Goal: Task Accomplishment & Management: Use online tool/utility

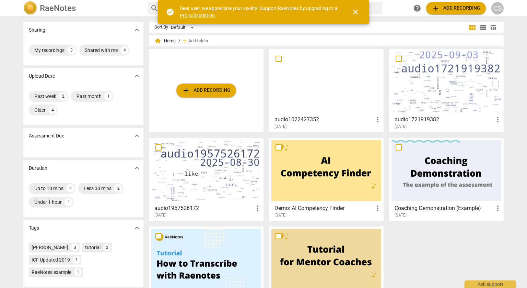
click at [438, 102] on div at bounding box center [447, 81] width 110 height 61
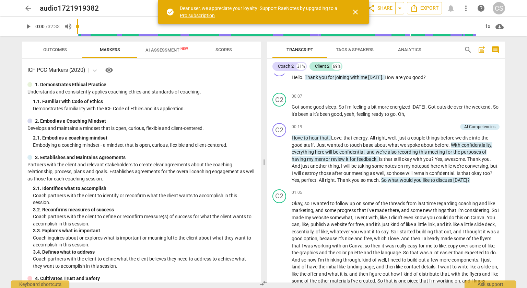
scroll to position [14, 0]
click at [300, 138] on span "love" at bounding box center [299, 136] width 10 height 5
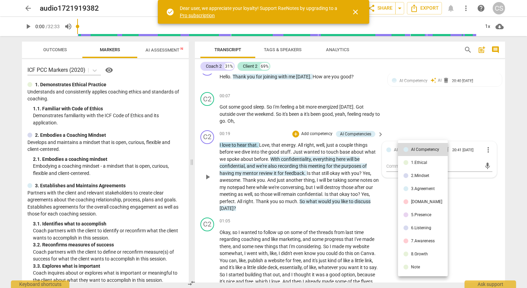
click at [420, 114] on div at bounding box center [263, 144] width 527 height 288
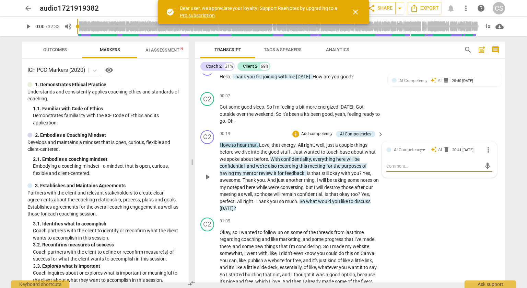
click at [313, 131] on p "Add competency" at bounding box center [317, 134] width 33 height 6
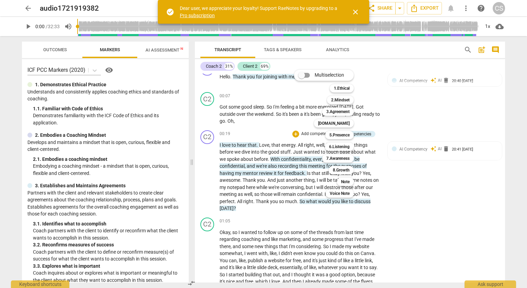
click at [294, 166] on div "Multiselection m 1.Ethical 1 2.Mindset 2 3.Agreement 3 [DOMAIN_NAME] 4 5.Presen…" at bounding box center [329, 133] width 76 height 131
click at [264, 120] on div at bounding box center [263, 144] width 527 height 288
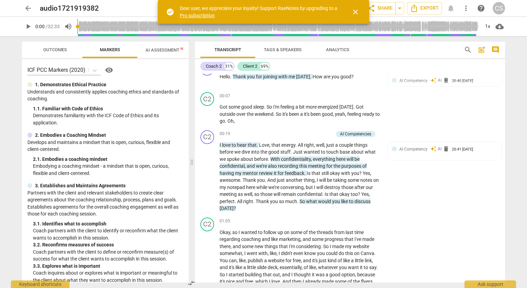
click at [294, 168] on span "recording" at bounding box center [288, 165] width 21 height 5
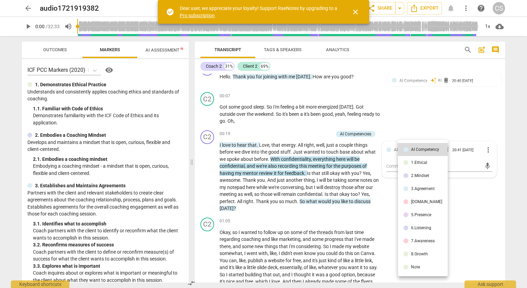
click at [311, 132] on div at bounding box center [263, 144] width 527 height 288
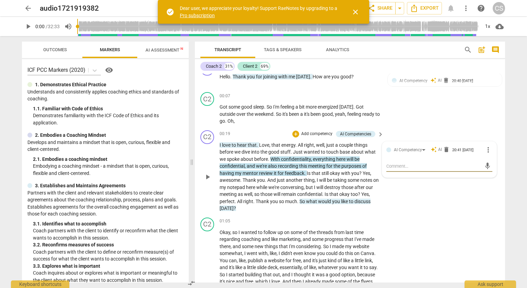
click at [311, 132] on p "Add competency" at bounding box center [317, 134] width 33 height 6
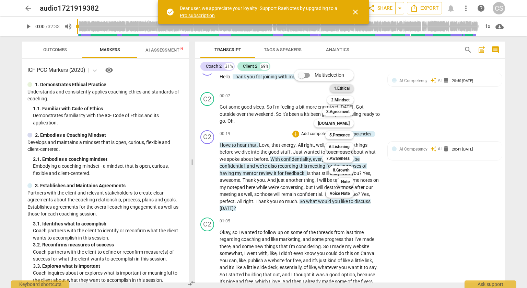
click at [343, 86] on b "1.Ethical" at bounding box center [342, 88] width 16 height 8
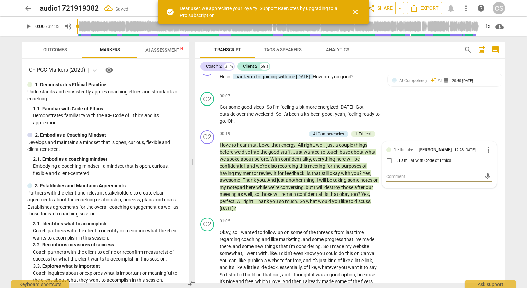
click at [158, 56] on button "AI Assessment New" at bounding box center [166, 50] width 59 height 16
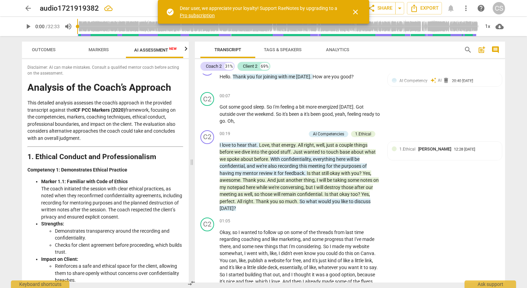
scroll to position [0, 12]
click at [55, 45] on button "Outcomes" at bounding box center [42, 50] width 55 height 16
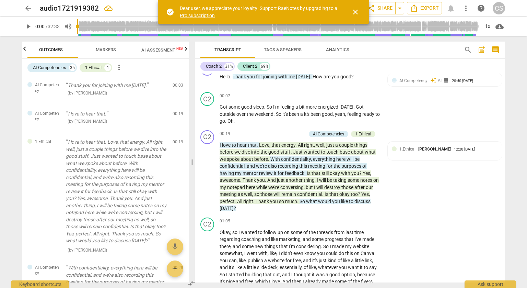
scroll to position [0, 0]
click at [95, 46] on span "Markers" at bounding box center [110, 49] width 37 height 9
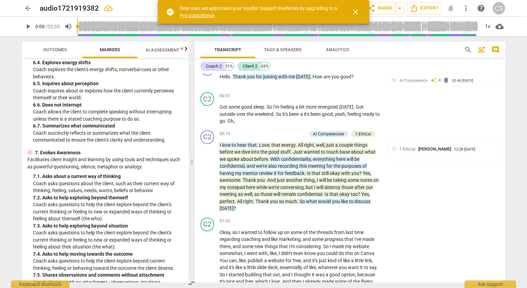
scroll to position [577, 0]
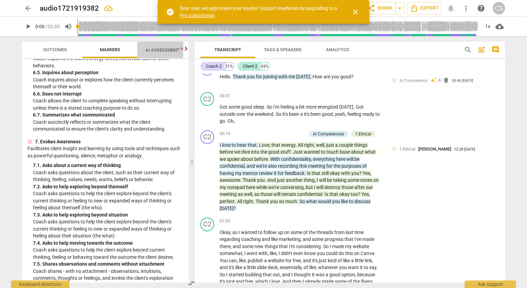
click at [162, 49] on span "AI Assessment New" at bounding box center [167, 49] width 43 height 5
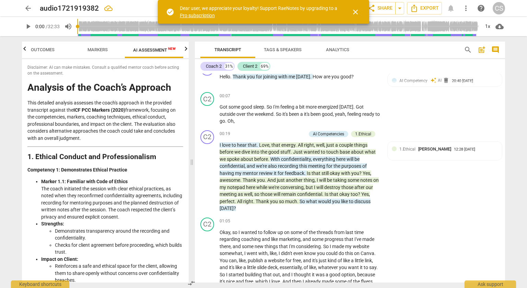
click at [187, 51] on icon "button" at bounding box center [186, 49] width 8 height 8
click at [158, 48] on span "Scores" at bounding box center [156, 49] width 16 height 5
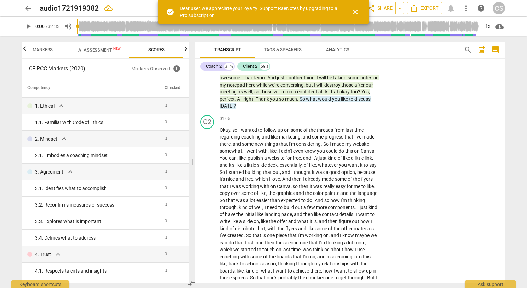
scroll to position [116, 0]
click at [256, 203] on span "lot" at bounding box center [253, 200] width 7 height 5
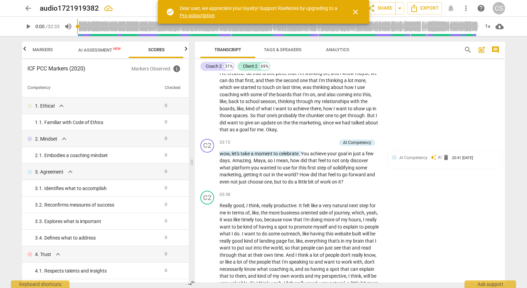
scroll to position [279, 0]
click at [324, 142] on p "Add competency" at bounding box center [320, 142] width 33 height 6
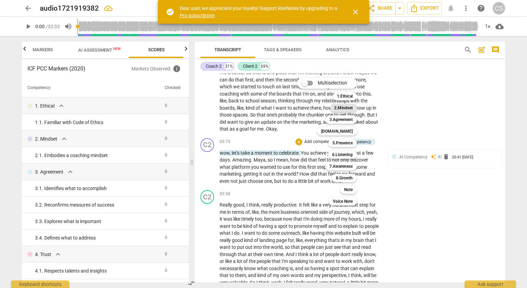
click at [345, 108] on b "2.Mindset" at bounding box center [343, 108] width 19 height 8
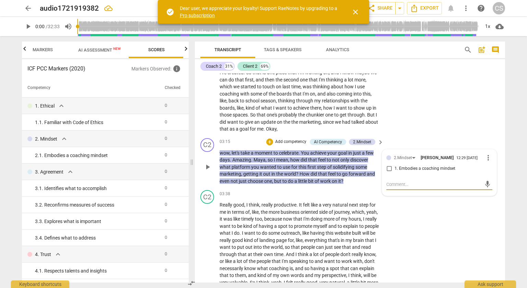
click at [484, 160] on span "more_vert" at bounding box center [488, 157] width 8 height 8
click at [490, 174] on li "Delete" at bounding box center [494, 171] width 24 height 13
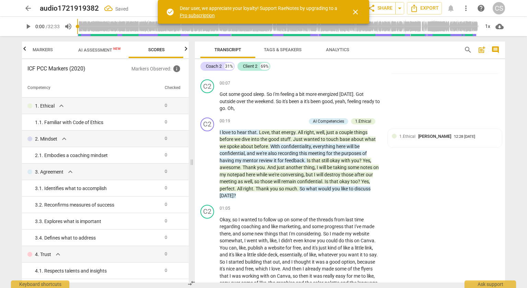
scroll to position [27, 0]
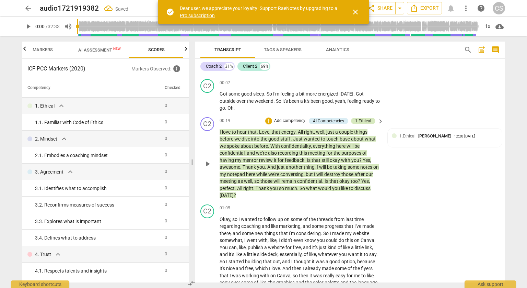
click at [367, 121] on div "1.Ethical" at bounding box center [363, 121] width 16 height 6
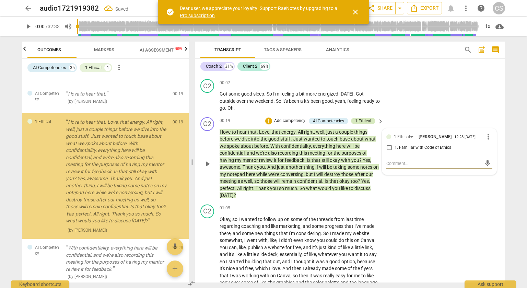
scroll to position [0, 0]
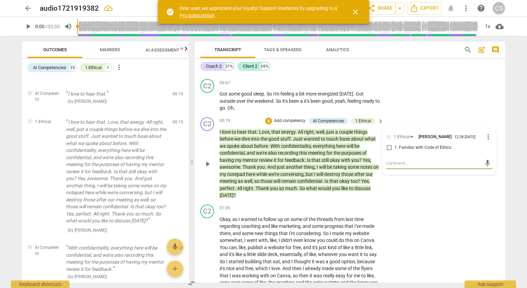
click at [387, 150] on input "1. Familiar with Code of Ethics" at bounding box center [389, 147] width 11 height 8
checkbox input "true"
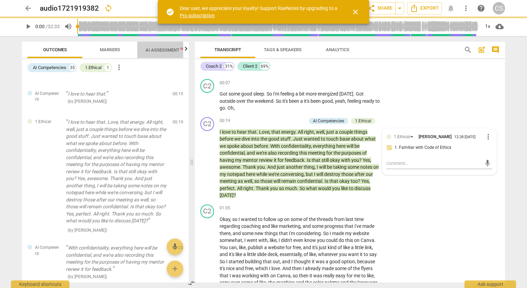
click at [169, 52] on span "AI Assessment New" at bounding box center [167, 49] width 43 height 5
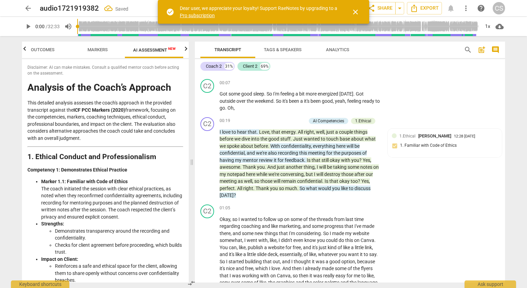
click at [184, 51] on icon "button" at bounding box center [186, 49] width 8 height 8
click at [163, 47] on span "Scores" at bounding box center [156, 49] width 16 height 5
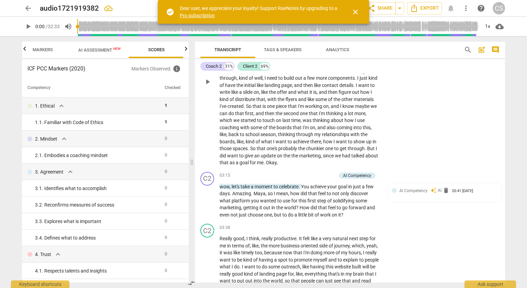
scroll to position [247, 0]
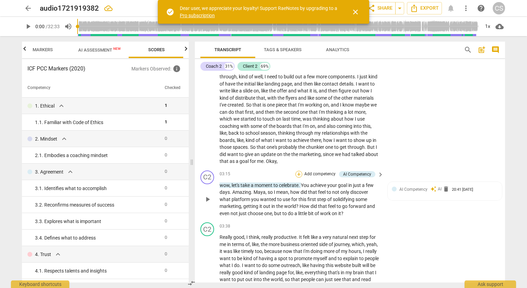
click at [298, 172] on div "+" at bounding box center [299, 174] width 7 height 7
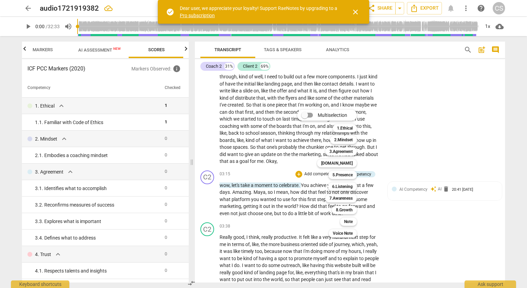
click at [349, 133] on div "1.Ethical 1" at bounding box center [348, 128] width 37 height 12
click at [348, 210] on b "8.Growth" at bounding box center [344, 210] width 17 height 8
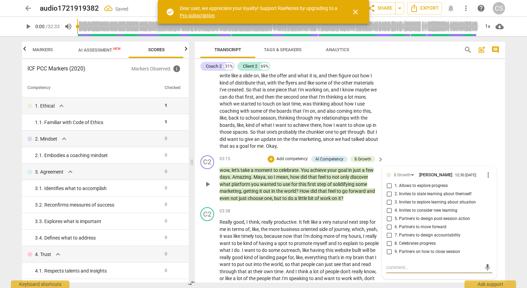
scroll to position [264, 0]
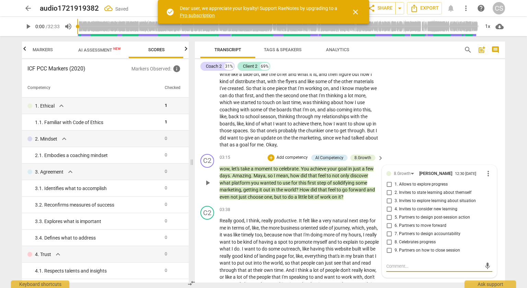
click at [388, 244] on input "8. Celebrates progress" at bounding box center [389, 242] width 11 height 8
checkbox input "true"
click at [446, 123] on div "C2 play_arrow pause 01:05 + Add competency keyboard_arrow_right Okay , so I wan…" at bounding box center [350, 58] width 310 height 186
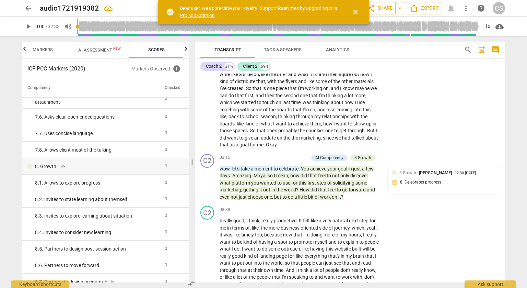
scroll to position [593, 0]
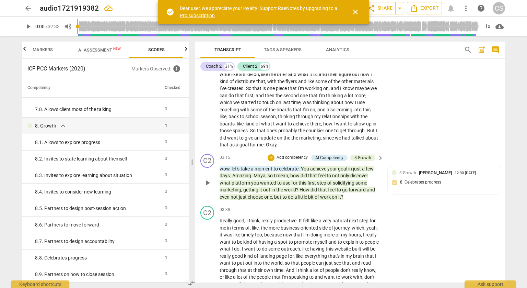
click at [293, 156] on p "Add competency" at bounding box center [292, 157] width 33 height 6
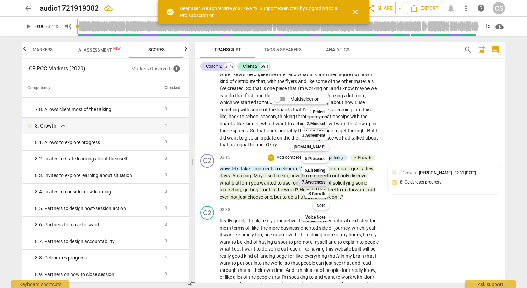
click at [320, 185] on b "7.Awareness" at bounding box center [313, 182] width 23 height 8
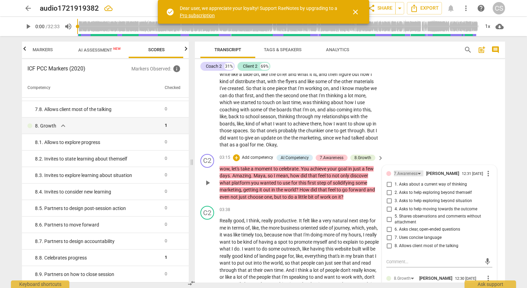
click at [415, 173] on div "7.Awareness" at bounding box center [406, 173] width 24 height 7
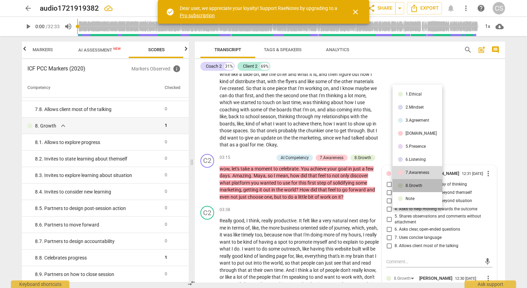
click at [418, 187] on div "8.Growth" at bounding box center [414, 185] width 17 height 4
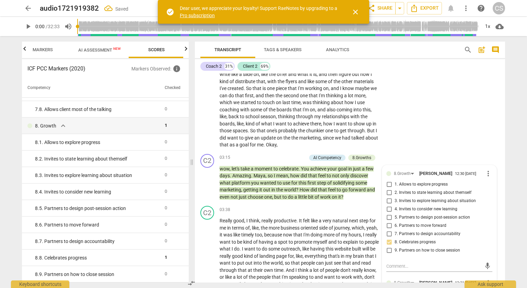
scroll to position [268, 0]
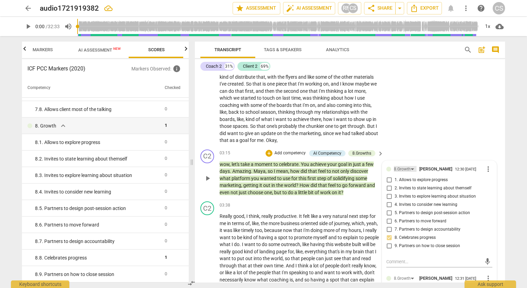
click at [414, 167] on div "8.Growth" at bounding box center [405, 169] width 23 height 6
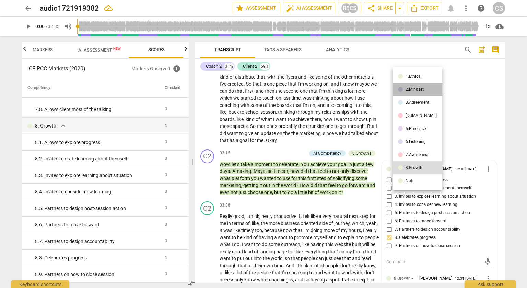
click at [420, 91] on div "2.Mindset" at bounding box center [415, 89] width 18 height 4
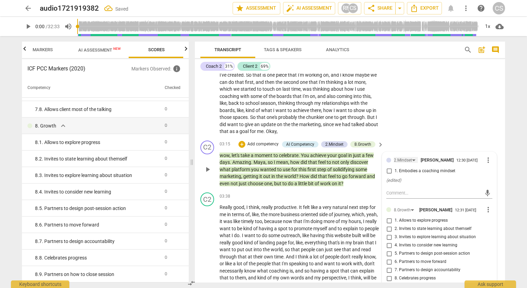
scroll to position [277, 0]
click at [413, 159] on div "2.Mindset" at bounding box center [406, 160] width 24 height 6
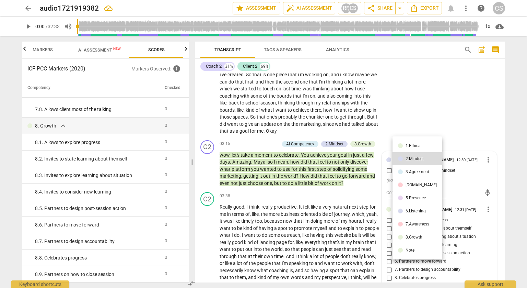
click at [413, 219] on li "7.Awareness" at bounding box center [418, 223] width 50 height 13
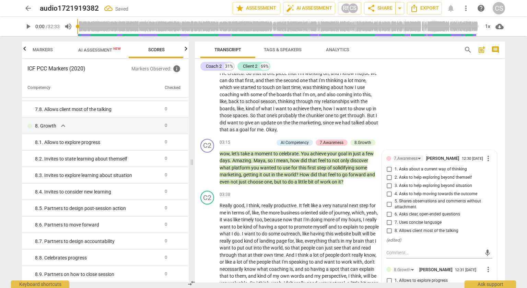
scroll to position [279, 0]
click at [419, 156] on div "7.Awareness" at bounding box center [409, 158] width 30 height 6
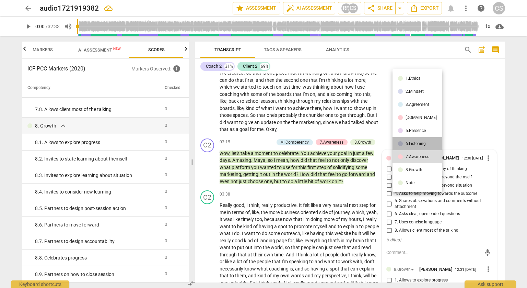
click at [417, 141] on div "6.Listening" at bounding box center [416, 143] width 20 height 4
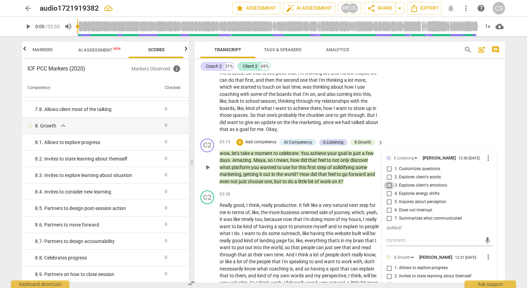
click at [389, 186] on input "3. Explores client's emotions" at bounding box center [389, 185] width 11 height 8
checkbox input "true"
click at [409, 130] on div "C2 play_arrow pause 01:05 + Add competency keyboard_arrow_right Okay , so I wan…" at bounding box center [350, 43] width 310 height 186
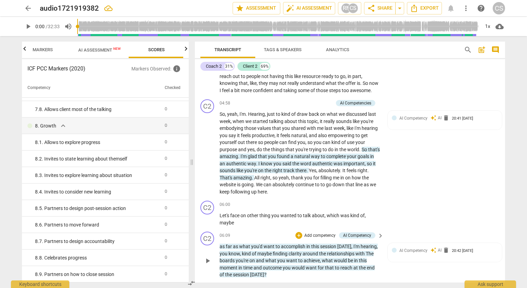
scroll to position [501, 0]
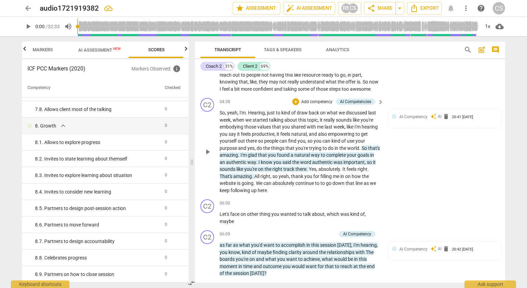
click at [325, 105] on p "Add competency" at bounding box center [317, 102] width 33 height 6
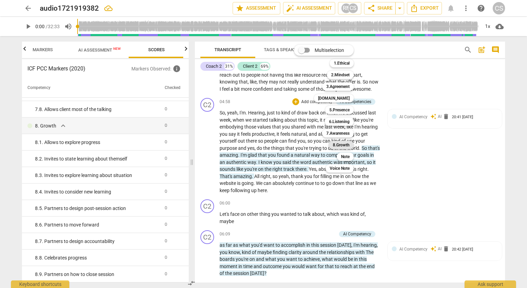
click at [345, 146] on b "8.Growth" at bounding box center [341, 145] width 17 height 8
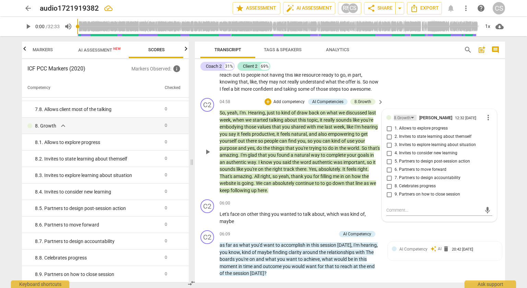
click at [410, 120] on div "8.Growth" at bounding box center [405, 118] width 23 height 6
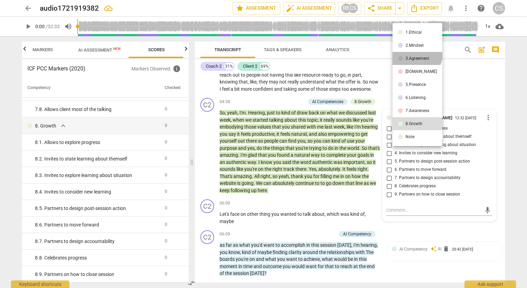
click at [416, 54] on li "3.Agreement" at bounding box center [418, 58] width 50 height 13
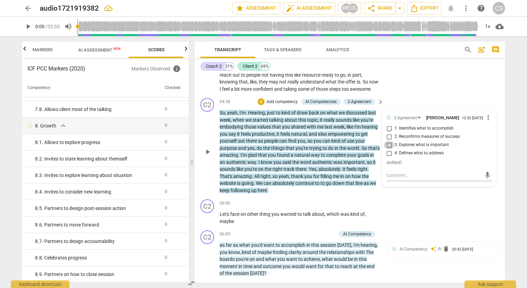
click at [389, 149] on input "3. Explores what is important" at bounding box center [389, 145] width 11 height 8
checkbox input "true"
click at [441, 94] on div "C2 play_arrow pause 03:38 + Add competency keyboard_arrow_right Really good , I…" at bounding box center [350, 30] width 310 height 129
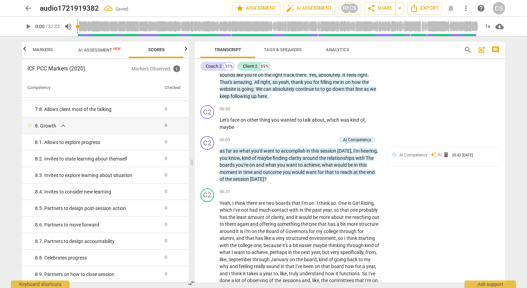
scroll to position [595, 0]
click at [321, 143] on p "Add competency" at bounding box center [320, 140] width 33 height 6
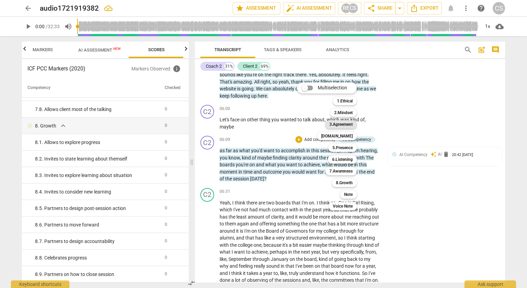
click at [342, 124] on b "3.Agreement" at bounding box center [341, 124] width 23 height 8
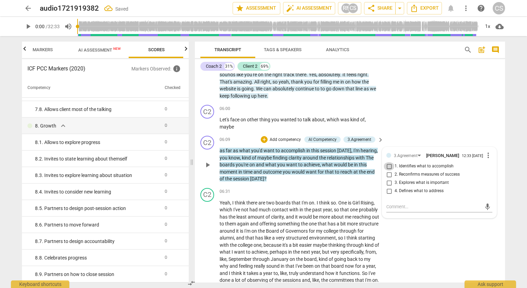
click at [387, 170] on input "1. Identifies what to accomplish" at bounding box center [389, 166] width 11 height 8
checkbox input "true"
click at [387, 187] on input "3. Explores what is important" at bounding box center [389, 182] width 11 height 8
checkbox input "true"
click at [417, 126] on div "C2 play_arrow pause 06:00 + Add competency keyboard_arrow_right Let's face on o…" at bounding box center [350, 117] width 310 height 31
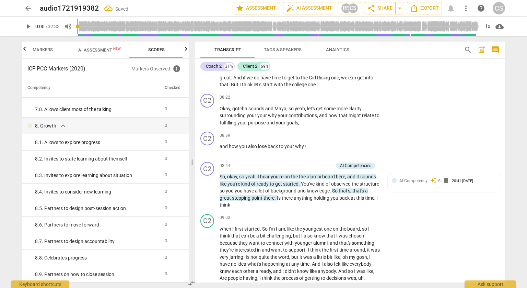
scroll to position [863, 0]
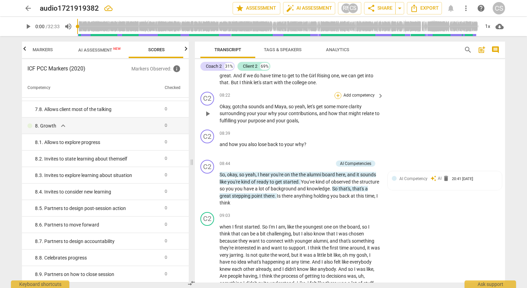
click at [336, 99] on div "+" at bounding box center [338, 95] width 7 height 7
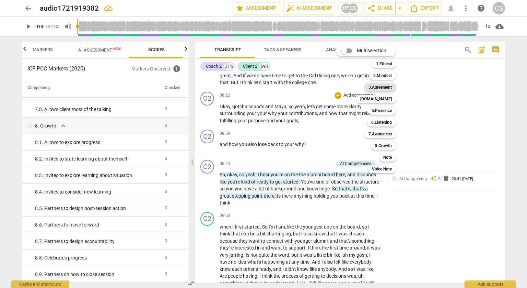
click at [379, 90] on b "3.Agreement" at bounding box center [380, 87] width 23 height 8
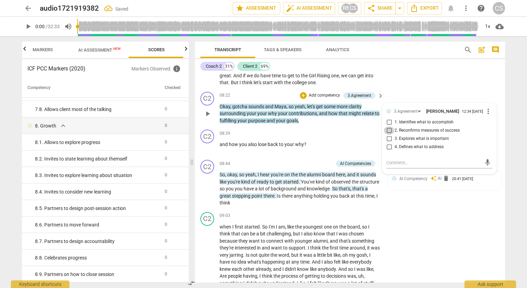
click at [388, 135] on input "2. Reconfirms measures of success" at bounding box center [389, 130] width 11 height 8
checkbox input "true"
click at [388, 151] on input "4. Defines what to address" at bounding box center [389, 147] width 11 height 8
checkbox input "true"
click at [416, 107] on div "C2 play_arrow pause 08:22 + Add competency 3.Agreement keyboard_arrow_right Oka…" at bounding box center [350, 108] width 310 height 38
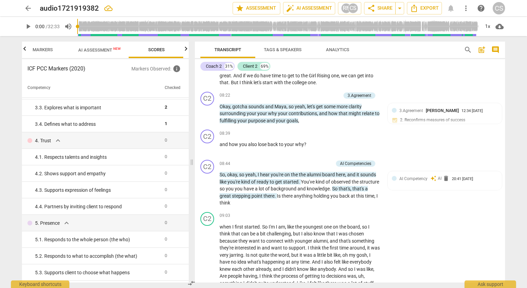
scroll to position [115, 0]
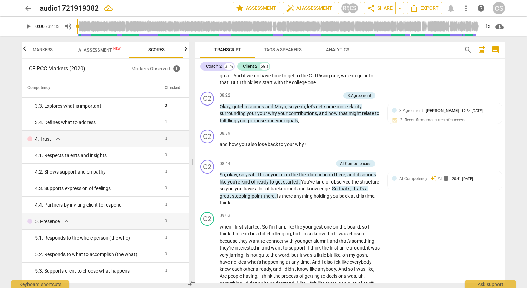
click at [122, 159] on td "4. 1. Respects talents and insights" at bounding box center [92, 155] width 140 height 16
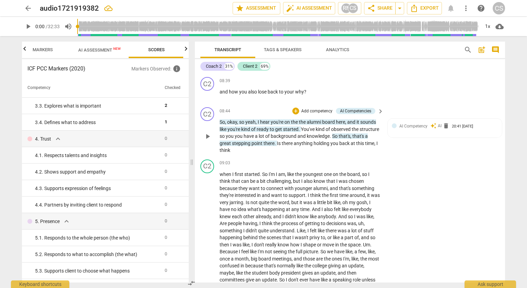
scroll to position [918, 0]
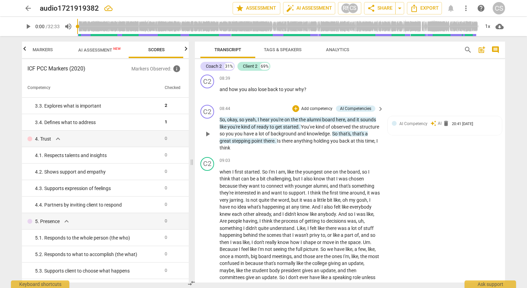
click at [325, 112] on p "Add competency" at bounding box center [317, 109] width 33 height 6
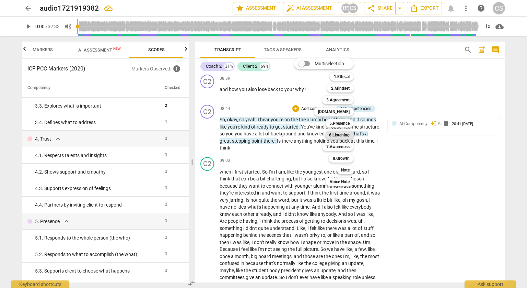
click at [344, 138] on b "6.Listening" at bounding box center [339, 135] width 21 height 8
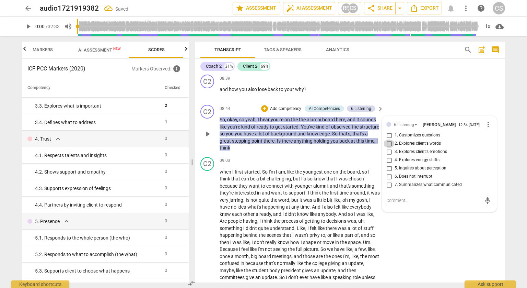
click at [387, 148] on input "2. Explores client's words" at bounding box center [389, 143] width 11 height 8
checkbox input "true"
click at [388, 189] on input "7. Summarizes what communicated" at bounding box center [389, 185] width 11 height 8
checkbox input "true"
click at [432, 102] on div "C2 play_arrow pause 08:39 + Add competency keyboard_arrow_right and how you als…" at bounding box center [350, 87] width 310 height 30
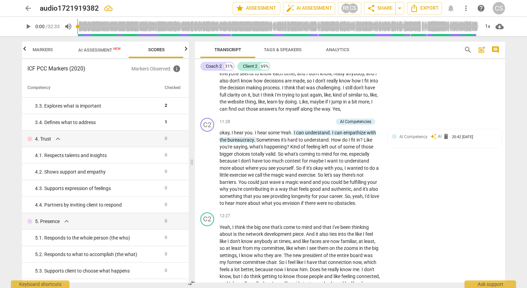
scroll to position [1180, 0]
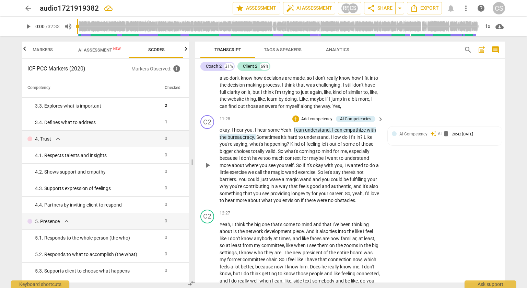
click at [358, 132] on span "empathize" at bounding box center [355, 129] width 23 height 5
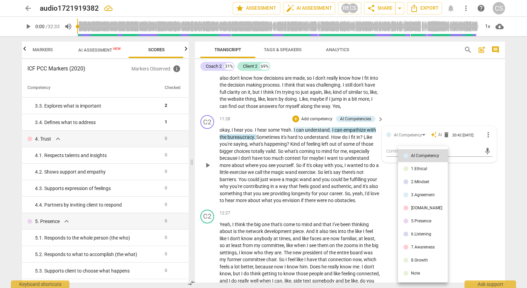
click at [358, 151] on div at bounding box center [263, 144] width 527 height 288
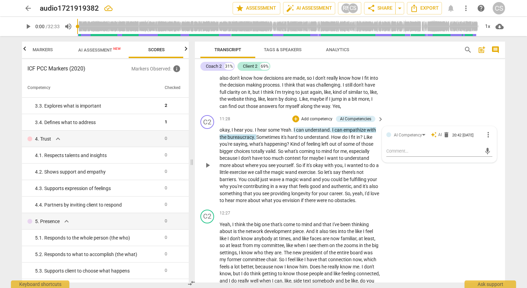
click at [316, 122] on p "Add competency" at bounding box center [317, 119] width 33 height 6
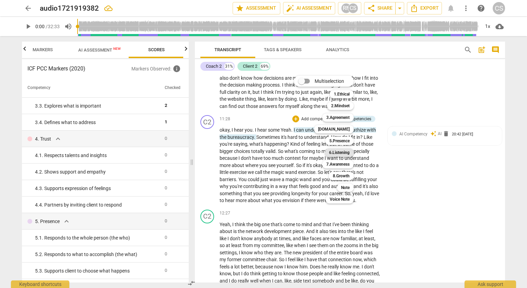
click at [348, 153] on b "6.Listening" at bounding box center [339, 152] width 21 height 8
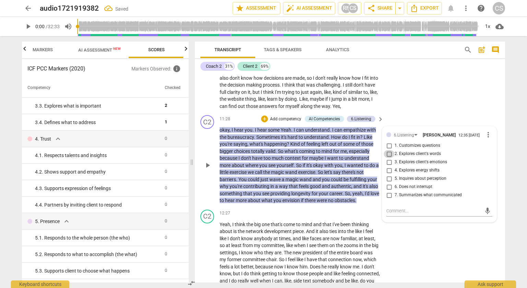
click at [386, 158] on input "2. Explores client's words" at bounding box center [389, 154] width 11 height 8
checkbox input "true"
click at [386, 199] on input "7. Summarizes what communicated" at bounding box center [389, 195] width 11 height 8
checkbox input "true"
click at [428, 101] on div "C2 play_arrow pause 09:03 + Add competency keyboard_arrow_right when I first st…" at bounding box center [350, 2] width 310 height 221
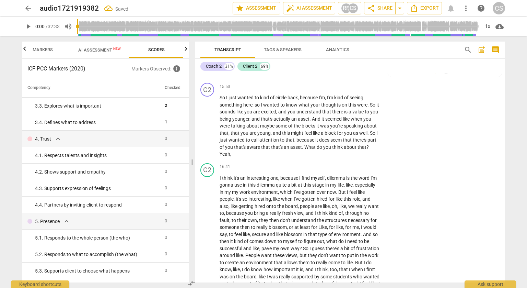
scroll to position [1629, 0]
click at [336, 90] on div "+" at bounding box center [338, 86] width 7 height 7
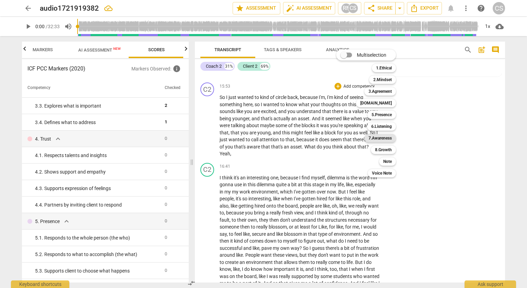
click at [380, 140] on b "7.Awareness" at bounding box center [380, 138] width 23 height 8
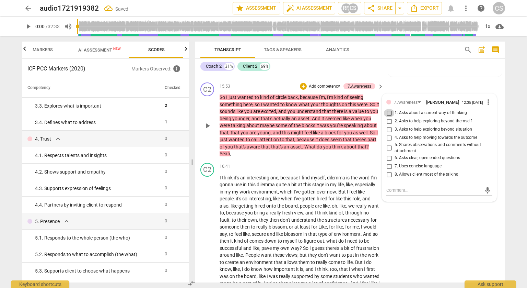
click at [389, 117] on input "1. Asks about a current way of thinking" at bounding box center [389, 113] width 11 height 8
checkbox input "true"
click at [387, 152] on input "5. Shares observations and comments without attachment" at bounding box center [389, 148] width 11 height 8
checkbox input "true"
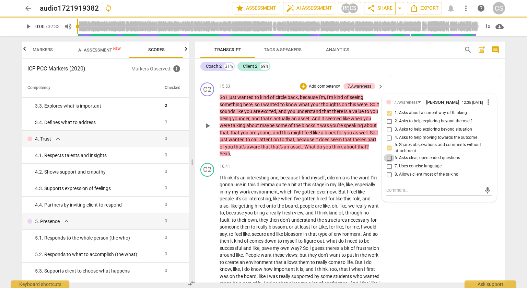
click at [387, 162] on input "6. Asks clear, open-ended questions" at bounding box center [389, 158] width 11 height 8
checkbox input "true"
click at [410, 73] on div "Coach 2 31% Client 2 69% C2 play_arrow pause 00:03 + Add competency AI Competen…" at bounding box center [350, 170] width 310 height 223
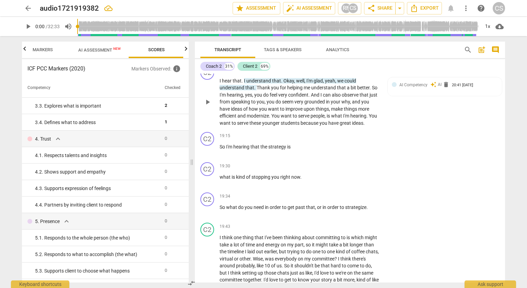
scroll to position [1925, 0]
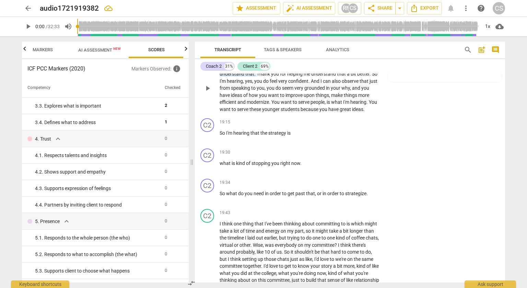
click at [314, 59] on p "Add competency" at bounding box center [317, 56] width 33 height 6
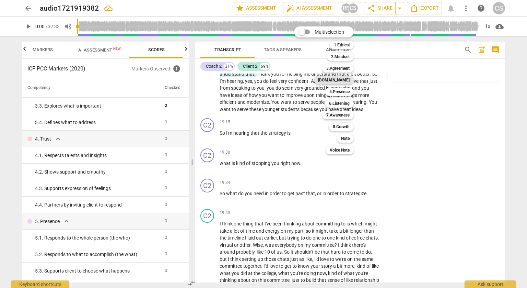
click at [344, 79] on b "[DOMAIN_NAME]" at bounding box center [334, 80] width 32 height 8
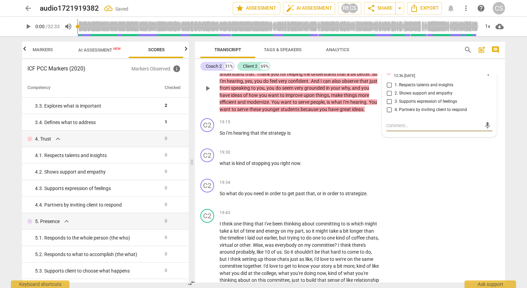
click at [388, 89] on input "1. Respects talents and insights" at bounding box center [389, 85] width 11 height 8
checkbox input "true"
click at [388, 97] on input "2. Shows support and empathy" at bounding box center [389, 93] width 11 height 8
checkbox input "true"
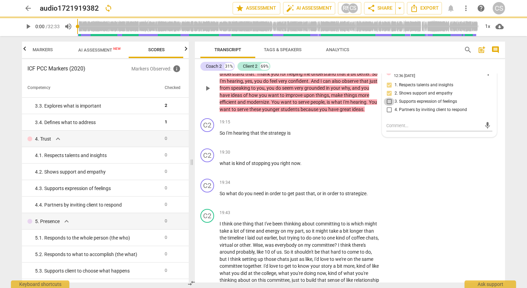
click at [388, 106] on input "3. Supports expression of feelings" at bounding box center [389, 101] width 11 height 8
checkbox input "true"
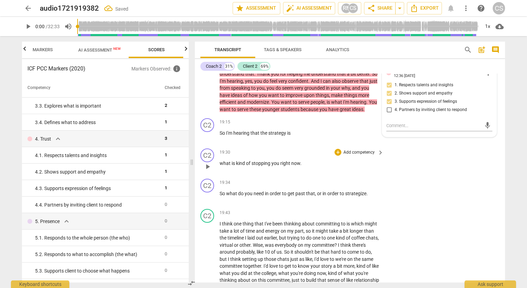
click at [397, 176] on div "C2 play_arrow pause 19:30 + Add competency keyboard_arrow_right what is kind of…" at bounding box center [350, 161] width 310 height 30
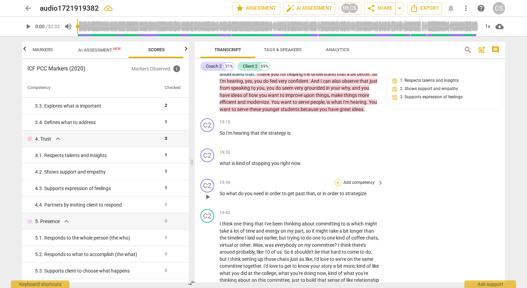
click at [337, 186] on div "+" at bounding box center [338, 182] width 7 height 7
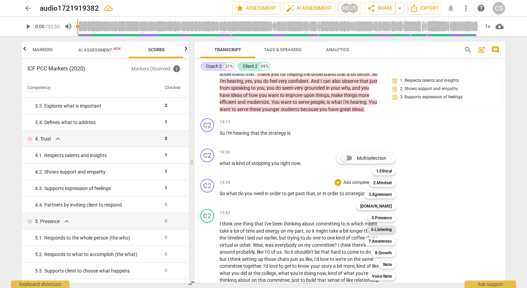
click at [382, 230] on b "6.Listening" at bounding box center [381, 229] width 21 height 8
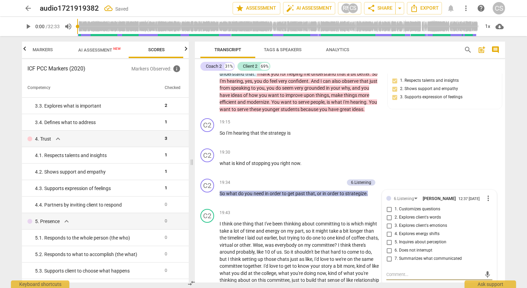
scroll to position [2057, 0]
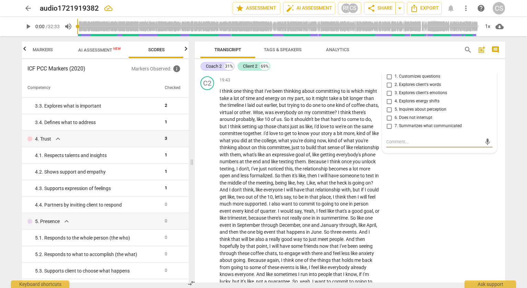
click at [389, 122] on input "6. Does not interrupt" at bounding box center [389, 118] width 11 height 8
checkbox input "true"
click at [386, 81] on input "1. Customizes questions" at bounding box center [389, 76] width 11 height 8
checkbox input "true"
click at [417, 207] on div "C2 play_arrow pause 19:43 + Add competency keyboard_arrow_right I think one thi…" at bounding box center [350, 264] width 310 height 383
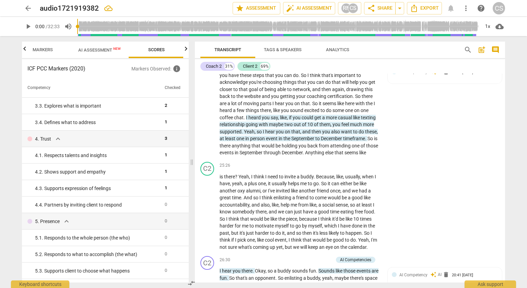
scroll to position [2463, 0]
click at [303, 60] on p "Add competency" at bounding box center [317, 57] width 33 height 6
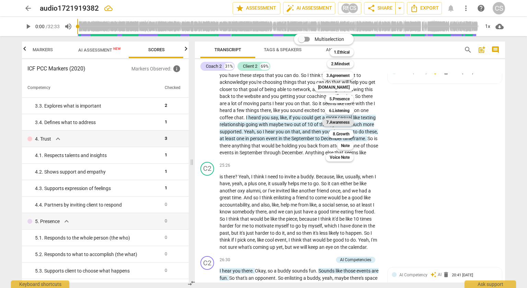
click at [343, 126] on b "7.Awareness" at bounding box center [337, 122] width 23 height 8
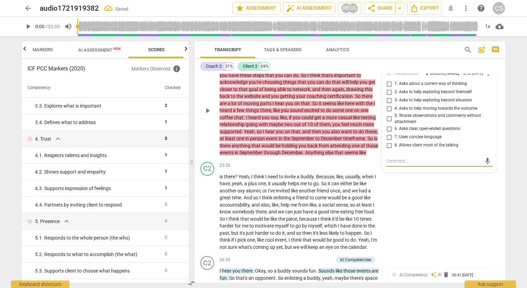
click at [388, 88] on input "1. Asks about a current way of thinking" at bounding box center [389, 84] width 11 height 8
checkbox input "true"
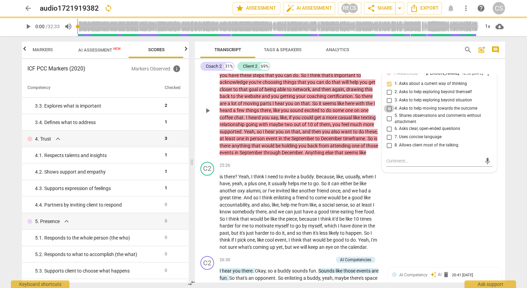
click at [389, 113] on input "4. Asks to help moving towards the outcome" at bounding box center [389, 108] width 11 height 8
checkbox input "true"
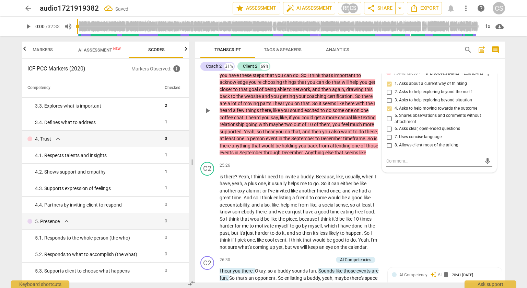
click at [389, 149] on input "8. Allows client most of the talking" at bounding box center [389, 145] width 11 height 8
checkbox input "true"
click at [428, 70] on div "Coach 2 31% Client 2 69%" at bounding box center [349, 66] width 299 height 12
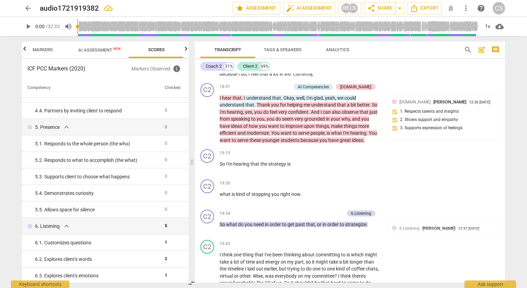
scroll to position [1895, 0]
click at [291, 89] on p "Add competency" at bounding box center [274, 86] width 33 height 6
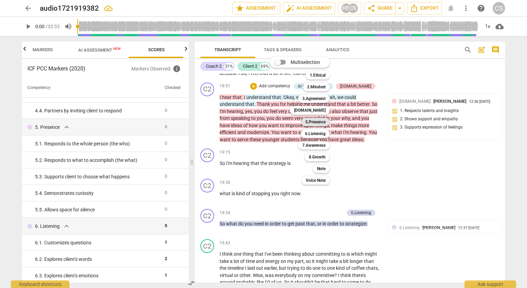
click at [309, 122] on b "5.Presence" at bounding box center [315, 122] width 20 height 8
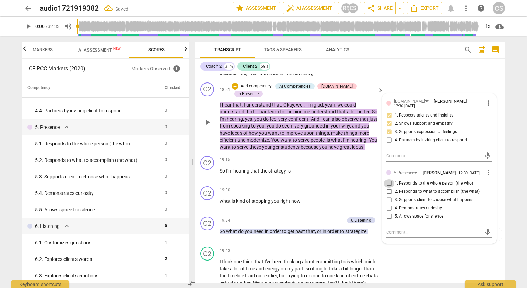
click at [387, 187] on input "1. Responds to the whole person (the who)" at bounding box center [389, 183] width 11 height 8
checkbox input "true"
click at [387, 196] on input "2. Responds to what to accomplish (the what)" at bounding box center [389, 191] width 11 height 8
checkbox input "true"
click at [388, 212] on input "4. Demonstrates curiosity" at bounding box center [389, 208] width 11 height 8
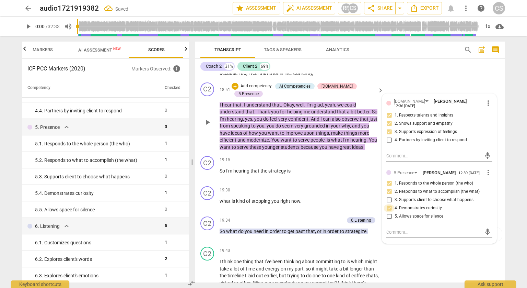
click at [388, 212] on input "4. Demonstrates curiosity" at bounding box center [389, 208] width 11 height 8
checkbox input "true"
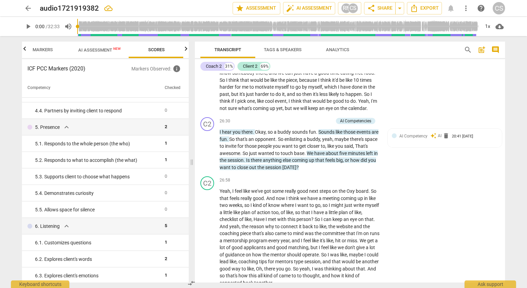
scroll to position [2627, 0]
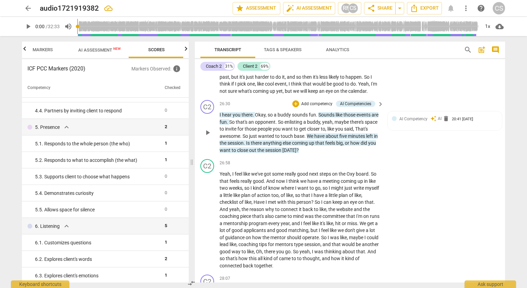
click at [305, 107] on p "Add competency" at bounding box center [317, 104] width 33 height 6
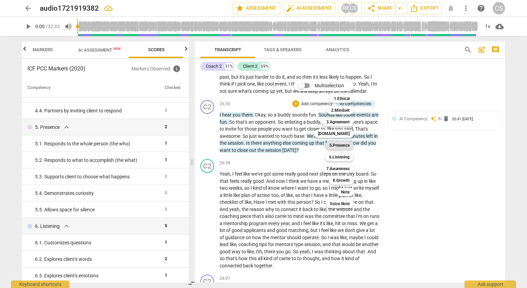
click at [342, 144] on b "5.Presence" at bounding box center [340, 145] width 20 height 8
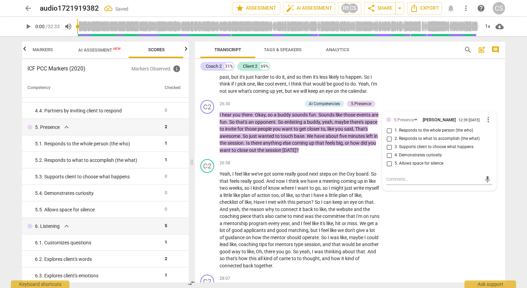
click at [415, 97] on div "C2 play_arrow pause 25:26 + Add competency keyboard_arrow_right is there ? Yeah…" at bounding box center [350, 50] width 310 height 94
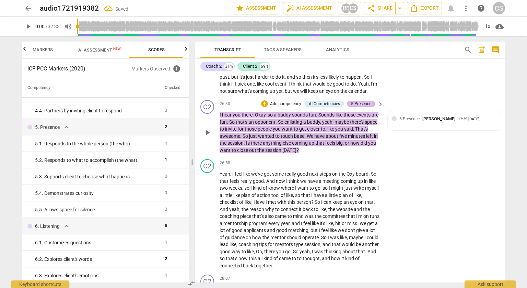
click at [365, 107] on div "5.Presence" at bounding box center [361, 104] width 20 height 6
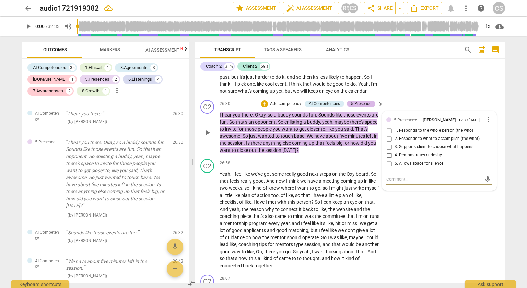
scroll to position [2182, 0]
click at [389, 151] on input "3. Supports client to choose what happens" at bounding box center [389, 147] width 11 height 8
checkbox input "true"
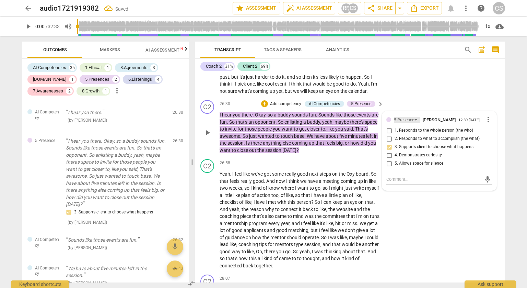
click at [395, 123] on div "5.Presence" at bounding box center [404, 120] width 20 height 7
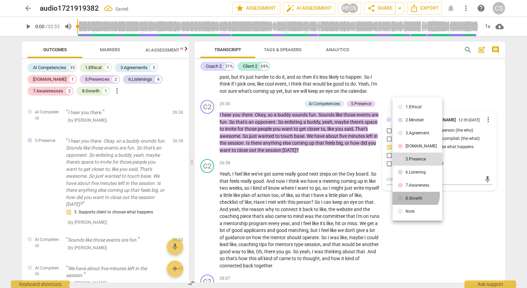
click at [415, 195] on li "8.Growth" at bounding box center [418, 198] width 50 height 13
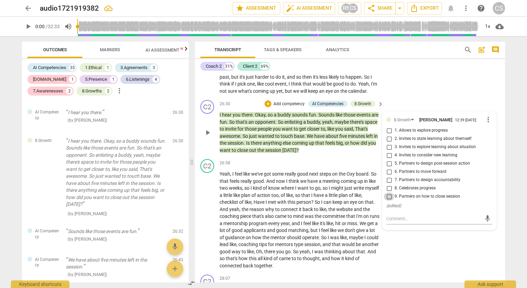
click at [386, 200] on input "9. Partners on how to close session" at bounding box center [389, 196] width 11 height 8
checkbox input "true"
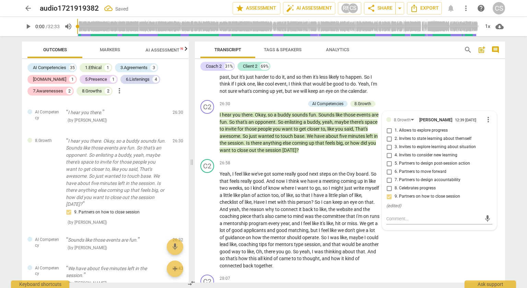
click at [413, 97] on div "C2 play_arrow pause 25:26 + Add competency keyboard_arrow_right is there ? Yeah…" at bounding box center [350, 50] width 310 height 94
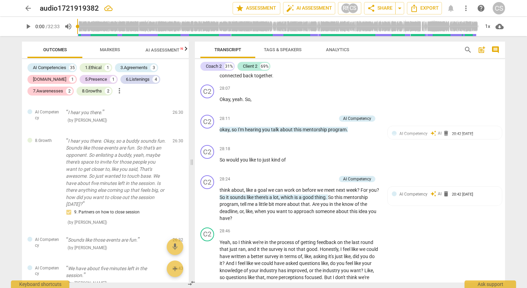
scroll to position [2818, 0]
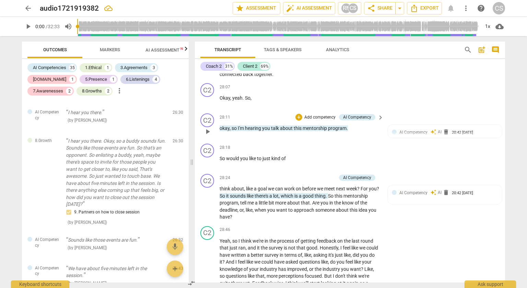
click at [326, 120] on p "Add competency" at bounding box center [320, 117] width 33 height 6
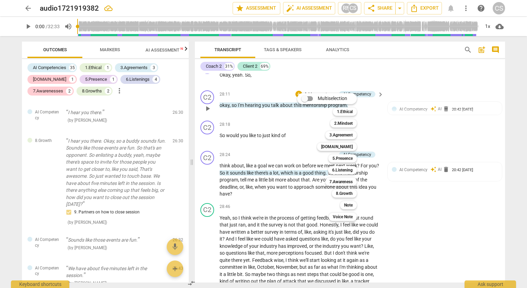
scroll to position [2841, 0]
click at [310, 172] on div "Multiselection m 1.Ethical 1 2.Mindset 2 3.Agreement 3 [DOMAIN_NAME] 4 5.Presen…" at bounding box center [333, 156] width 76 height 131
click at [287, 115] on div at bounding box center [263, 144] width 527 height 288
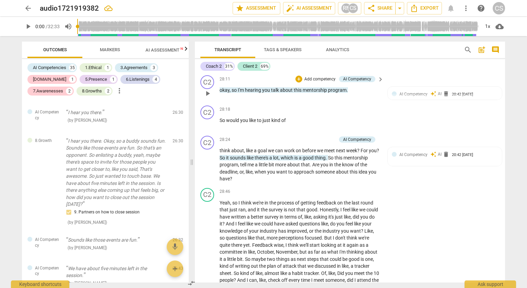
scroll to position [2855, 0]
drag, startPoint x: 304, startPoint y: 131, endPoint x: 310, endPoint y: 119, distance: 13.8
click at [310, 101] on div "28:11 + Add competency AI Competency keyboard_arrow_right okay , so I'm hearing…" at bounding box center [302, 88] width 165 height 25
click at [306, 64] on p "Okay , yeah . So ," at bounding box center [300, 60] width 161 height 7
click at [326, 143] on p "Add competency" at bounding box center [320, 140] width 33 height 6
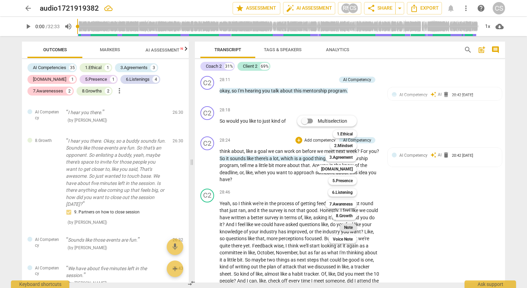
click at [351, 227] on b "Note" at bounding box center [348, 227] width 9 height 8
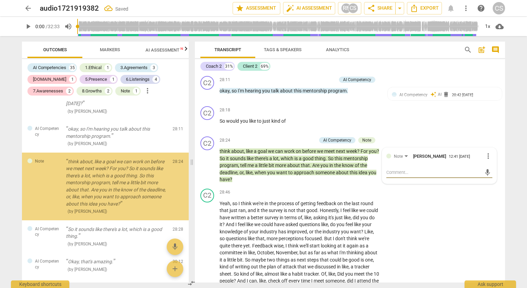
scroll to position [2402, 0]
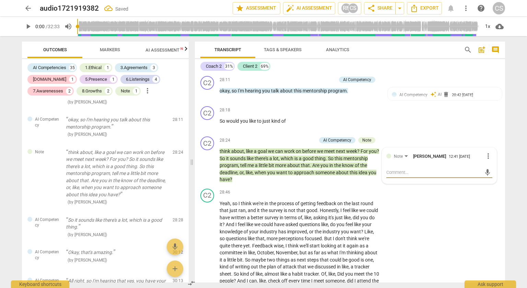
type textarea "L"
type textarea "Le"
type textarea "Lea"
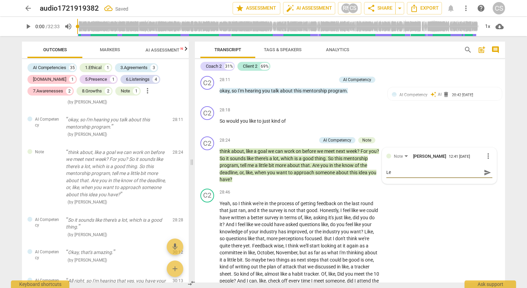
type textarea "Lea"
type textarea "Lead"
type textarea "Leadi"
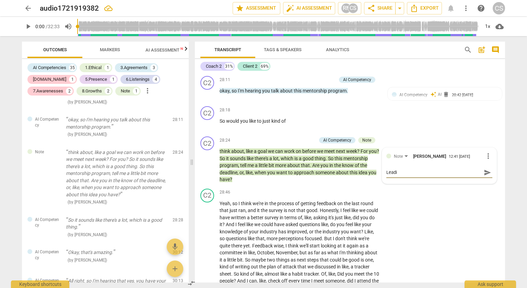
type textarea "Leadin"
type textarea "Leadi"
type textarea "Lead"
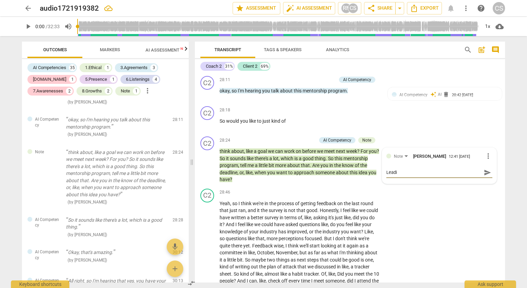
type textarea "Lead"
type textarea "Lea"
type textarea "Le"
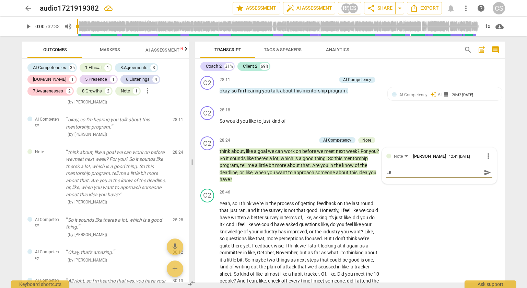
type textarea "L"
type textarea "M"
type textarea "Ma"
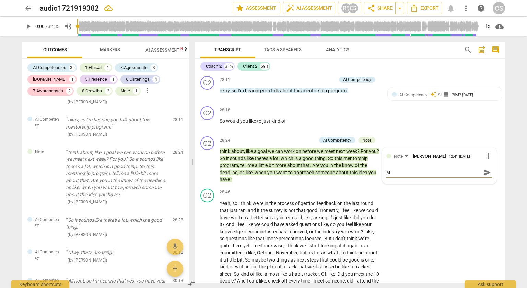
type textarea "Ma"
type textarea "Mak"
type textarea "[PERSON_NAME]"
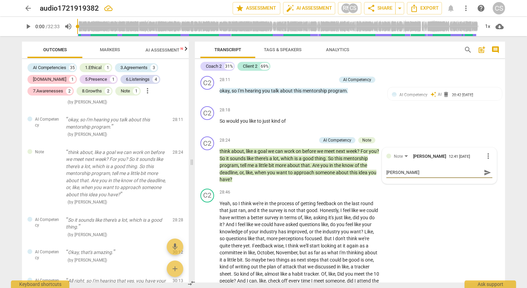
type textarea "Makin"
type textarea "Making"
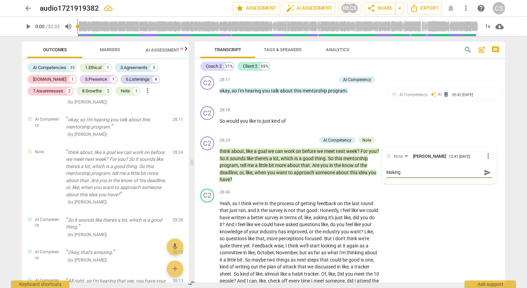
type textarea "Making"
type textarea "Making s"
type textarea "Making su"
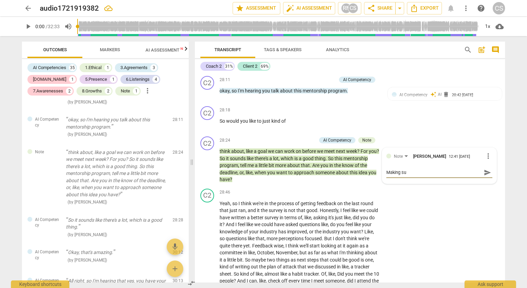
type textarea "Making sug"
type textarea "Making [PERSON_NAME]"
type textarea "Making sugge"
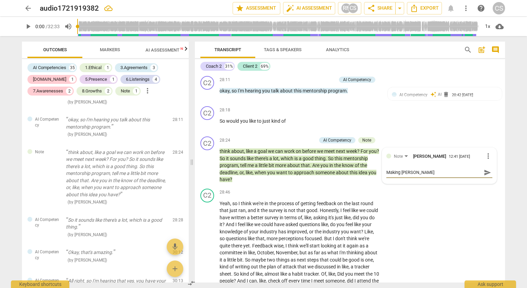
type textarea "Making sugge"
type textarea "Making sugges"
type textarea "Making suggest"
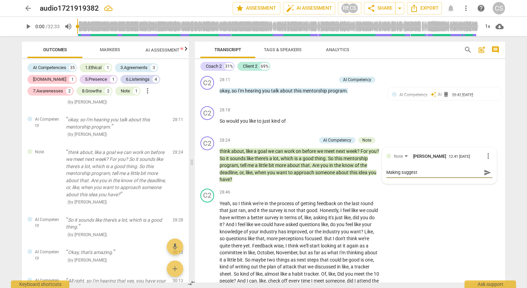
type textarea "Making suggesti"
type textarea "Making suggestio"
type textarea "Making suggestion"
type textarea "Making suggestions"
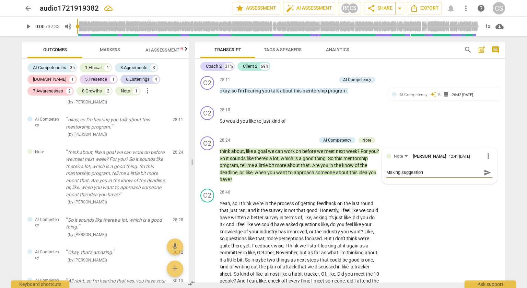
type textarea "Making suggestions"
type textarea "Making suggestions i"
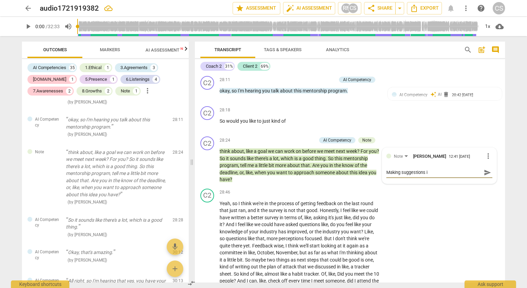
type textarea "Making suggestions in"
type textarea "Making suggestions ins"
type textarea "Making suggestions inst"
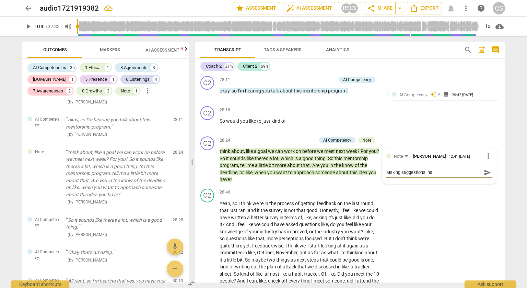
type textarea "Making suggestions inst"
type textarea "Making suggestions inste"
type textarea "Making suggestions instea"
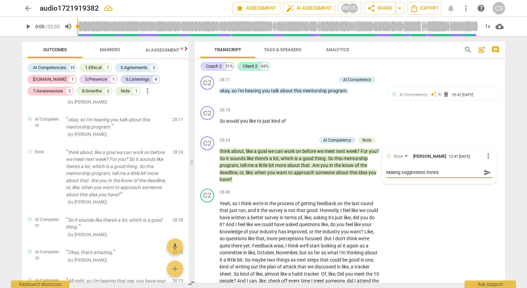
type textarea "Making suggestions instead"
type textarea "Making suggestions instead o"
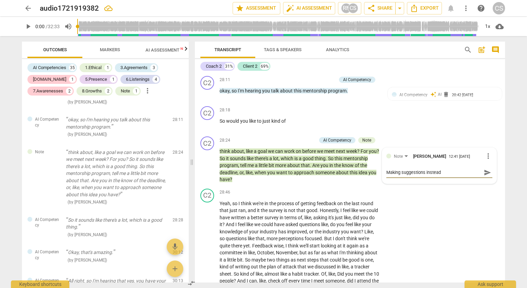
type textarea "Making suggestions instead o"
type textarea "Making suggestions instead of"
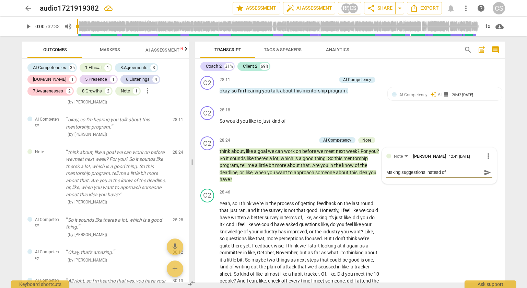
type textarea "Making suggestions instead of l"
type textarea "Making suggestions instead of le"
type textarea "Making suggestions instead of let"
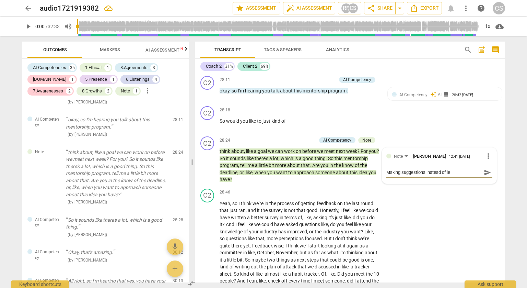
type textarea "Making suggestions instead of let"
type textarea "Making suggestions instead of lett"
type textarea "Making suggestions instead of [PERSON_NAME]"
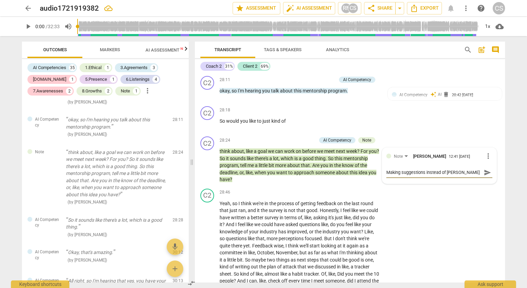
type textarea "Making suggestions instead of lettin"
type textarea "Making suggestions instead of letting"
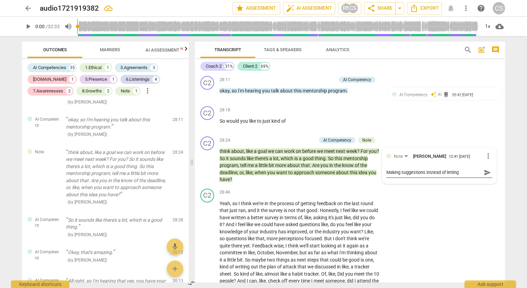
type textarea "Making suggestions instead of letting"
type textarea "Making suggestions instead of letting h"
type textarea "Making suggestions instead of letting he"
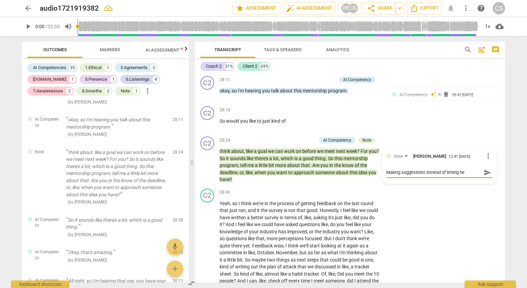
type textarea "Making suggestions instead of letting her"
type textarea "Making suggestions instead of letting her f"
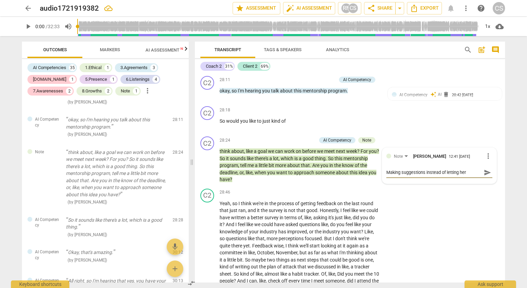
type textarea "Making suggestions instead of letting her f"
type textarea "Making suggestions instead of letting her fi"
type textarea "Making suggestions instead of letting her fic"
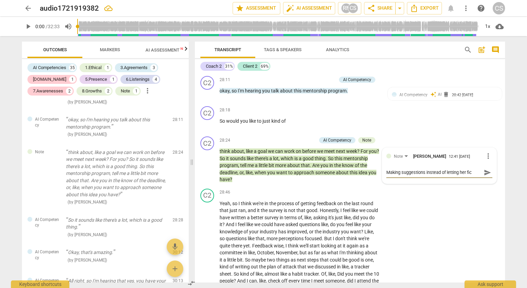
type textarea "Making suggestions instead of letting her fi"
type textarea "Making suggestions instead of letting her f"
type textarea "Making suggestions instead of letting her"
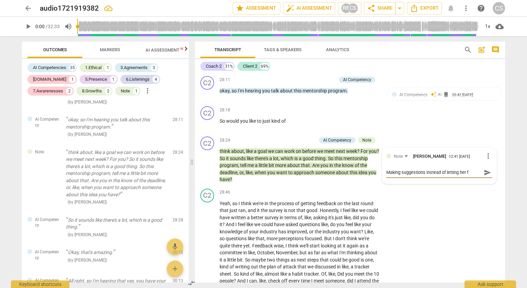
type textarea "Making suggestions instead of letting her"
type textarea "Making suggestions instead of letting her d"
type textarea "Making suggestions instead of letting her di"
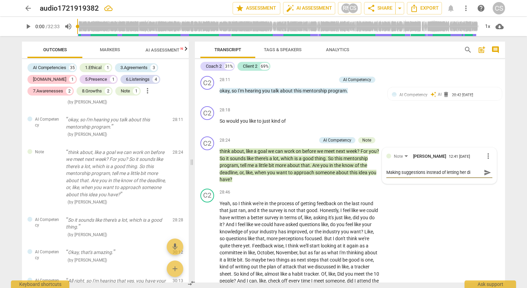
type textarea "Making suggestions instead of letting her dic"
type textarea "Making suggestions instead of letting her dict"
type textarea "Making suggestions instead of letting her dicta"
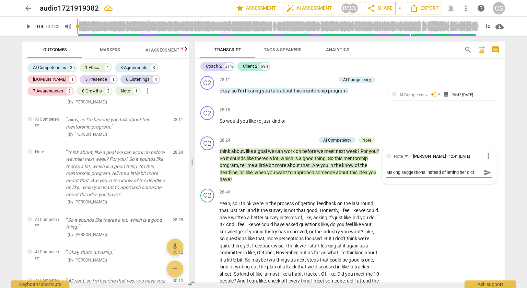
type textarea "Making suggestions instead of letting her dicta"
type textarea "Making suggestions instead of letting her dictat"
type textarea "Making suggestions instead of letting her dictate"
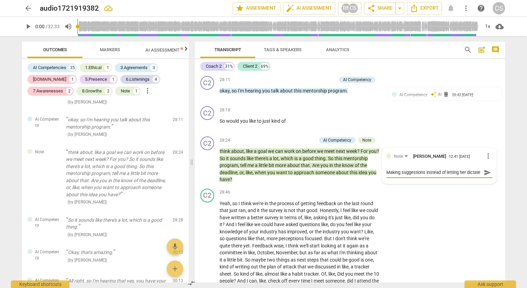
type textarea "Making suggestions instead of letting her dictate"
type textarea "Making suggestions instead of letting her dictate w"
type textarea "Making suggestions instead of letting her dictate wi"
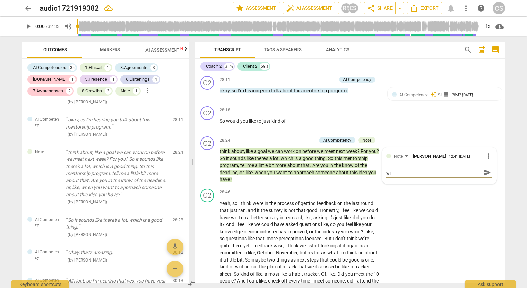
type textarea "Making suggestions instead of letting her dictate wit"
type textarea "Making suggestions instead of letting her dictate with"
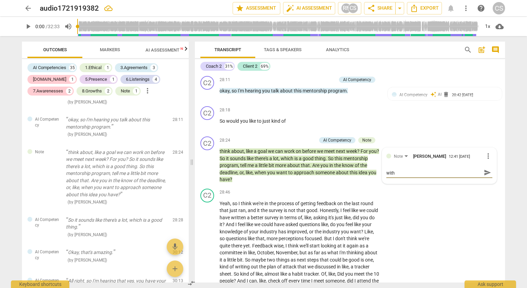
type textarea "Making suggestions instead of letting her dictate with"
type textarea "Making suggestions instead of letting her dictate wit"
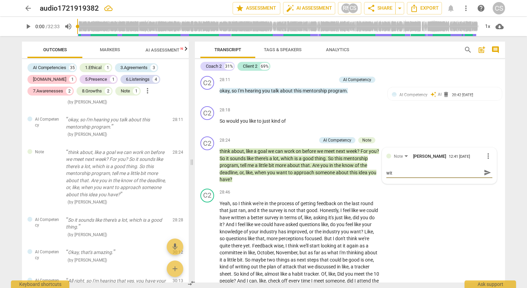
type textarea "Making suggestions instead of letting her dictate wi"
type textarea "Making suggestions instead of letting her dictate w"
type textarea "Making suggestions instead of letting her dictate"
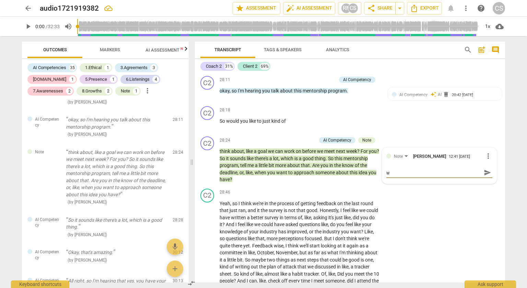
type textarea "Making suggestions instead of letting her dictate"
type textarea "Making suggestions instead of letting her dictat"
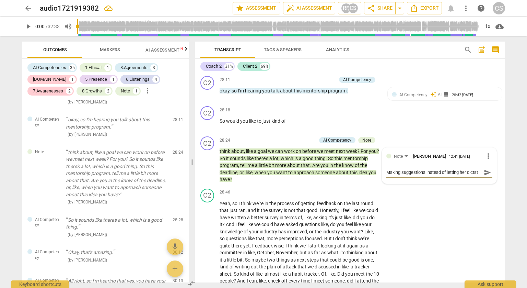
type textarea "Making suggestions instead of letting her dicta"
type textarea "Making suggestions instead of letting her dict"
type textarea "Making suggestions instead of letting her dic"
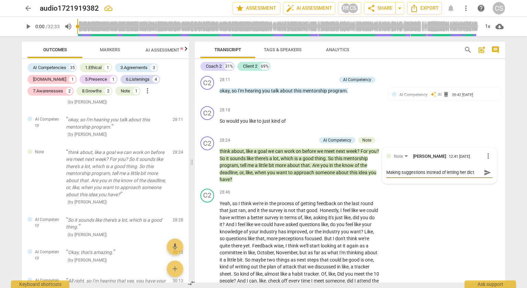
type textarea "Making suggestions instead of letting her dic"
type textarea "Making suggestions instead of letting her di"
type textarea "Making suggestions instead of letting her d"
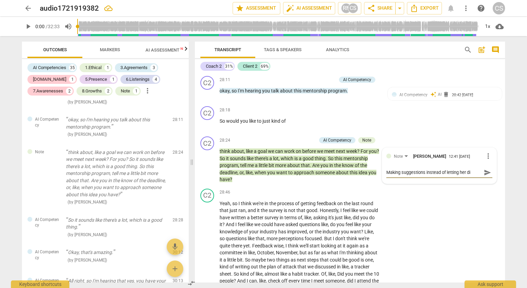
type textarea "Making suggestions instead of letting her d"
type textarea "Making suggestions instead of letting her"
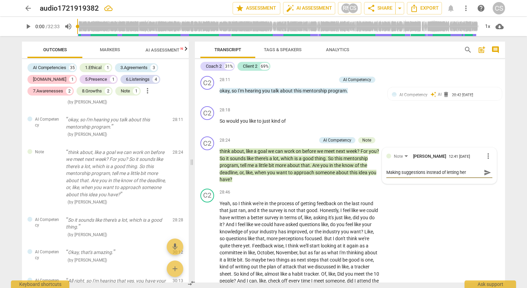
type textarea "Making suggestions instead of letting he"
click at [485, 176] on span "send" at bounding box center [488, 173] width 8 height 8
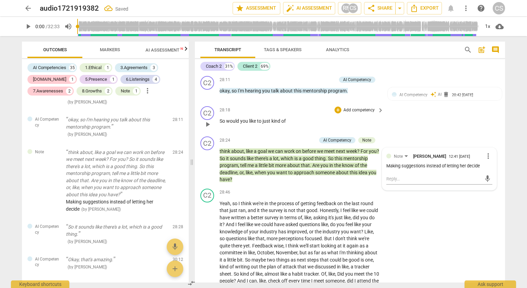
click at [456, 134] on div "C2 play_arrow pause 28:18 + Add competency keyboard_arrow_right So would you li…" at bounding box center [350, 118] width 310 height 30
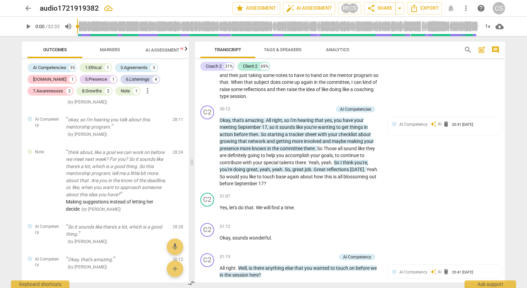
scroll to position [3081, 0]
click at [308, 113] on p "Add competency" at bounding box center [317, 109] width 33 height 6
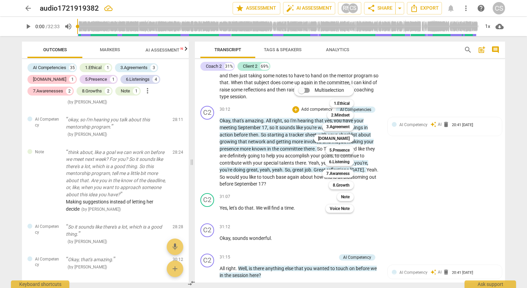
click at [423, 204] on div at bounding box center [263, 144] width 527 height 288
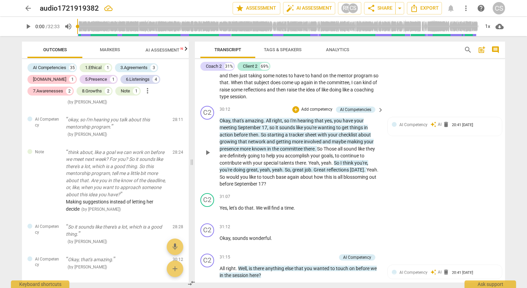
click at [312, 113] on p "Add competency" at bounding box center [317, 109] width 33 height 6
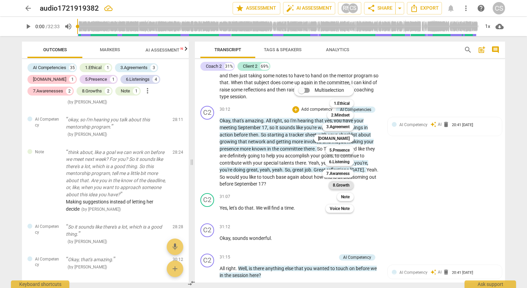
click at [349, 186] on b "8.Growth" at bounding box center [341, 185] width 17 height 8
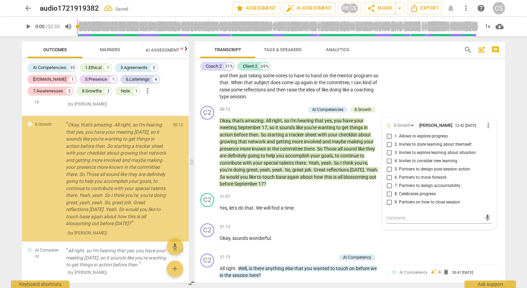
scroll to position [2567, 0]
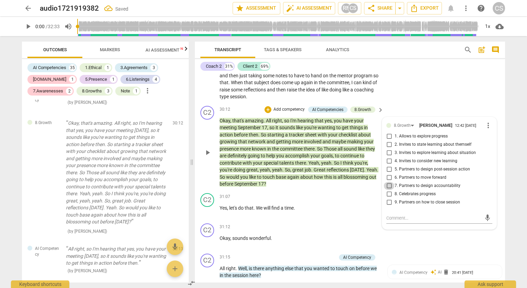
click at [391, 190] on input "7. Partners to design accountability" at bounding box center [389, 186] width 11 height 8
click at [389, 182] on input "6. Partners to move forward" at bounding box center [389, 177] width 11 height 8
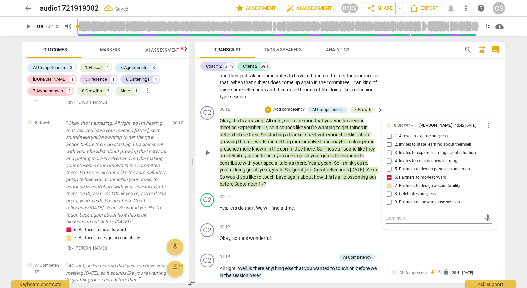
click at [389, 182] on input "6. Partners to move forward" at bounding box center [389, 177] width 11 height 8
click at [389, 173] on input "5. Partners to design post-session action" at bounding box center [389, 169] width 11 height 8
click at [441, 103] on div "C2 play_arrow pause 28:46 + Add competency keyboard_arrow_right Yeah , so I thi…" at bounding box center [350, 30] width 310 height 143
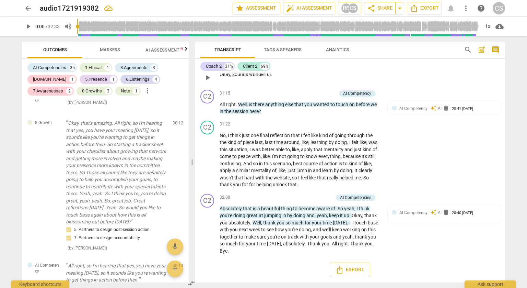
scroll to position [3284, 0]
click at [317, 197] on p "Add competency" at bounding box center [317, 197] width 33 height 6
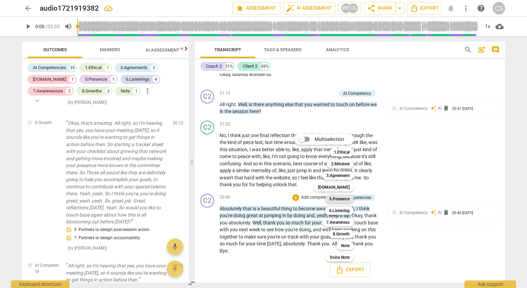
click at [346, 202] on b "5.Presence" at bounding box center [340, 199] width 20 height 8
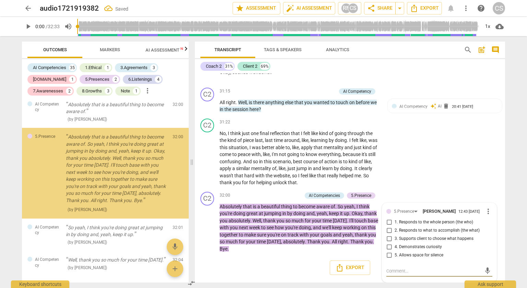
scroll to position [2942, 0]
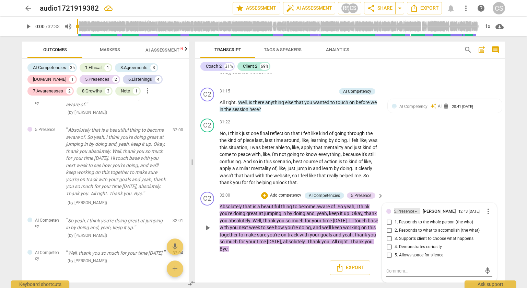
click at [410, 210] on div "5.Presence" at bounding box center [404, 211] width 20 height 7
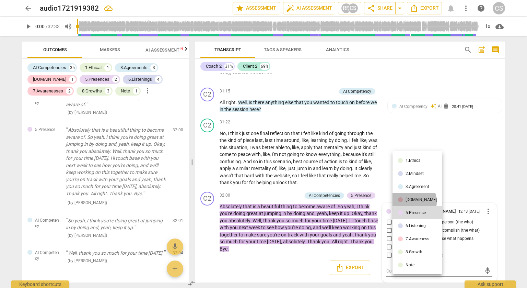
click at [411, 201] on div "[DOMAIN_NAME]" at bounding box center [421, 199] width 31 height 4
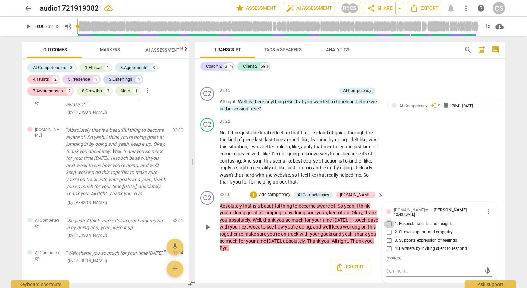
click at [388, 228] on input "1. Respects talents and insights" at bounding box center [389, 224] width 11 height 8
click at [388, 234] on input "2. Shows support and empathy" at bounding box center [389, 232] width 11 height 8
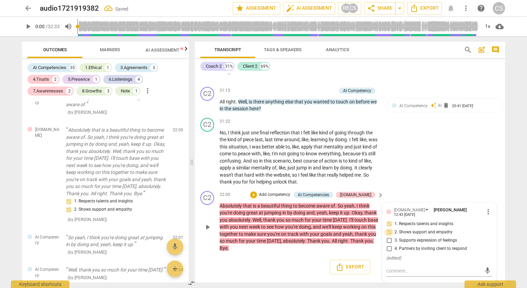
click at [388, 236] on input "2. Shows support and empathy" at bounding box center [389, 232] width 11 height 8
click at [406, 212] on div "[DOMAIN_NAME]" at bounding box center [412, 210] width 37 height 6
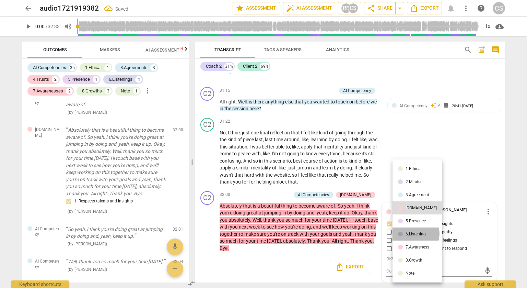
click at [415, 233] on div "6.Listening" at bounding box center [416, 234] width 20 height 4
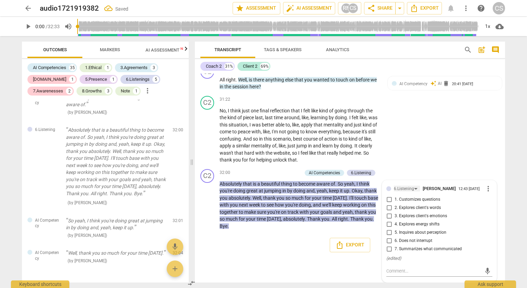
scroll to position [3311, 0]
click at [409, 185] on div "6.Listening" at bounding box center [404, 188] width 20 height 7
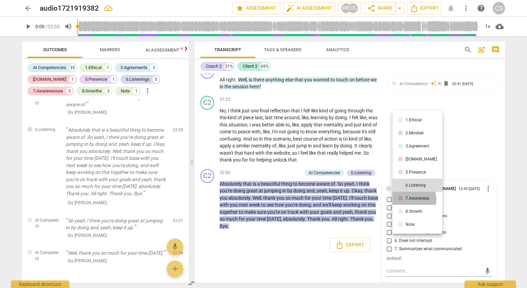
click at [412, 199] on div "7.Awareness" at bounding box center [418, 198] width 24 height 4
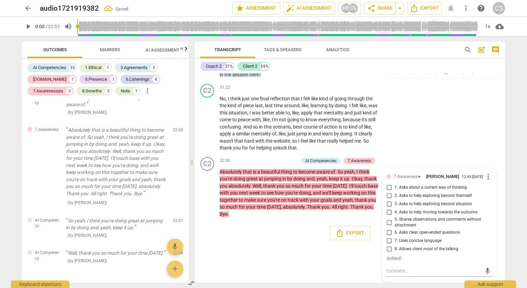
scroll to position [3323, 0]
click at [387, 188] on input "1. Asks about a current way of thinking" at bounding box center [389, 187] width 11 height 8
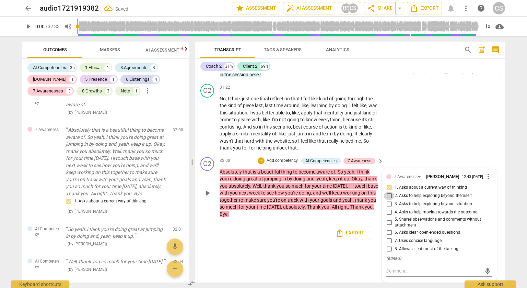
click at [387, 192] on input "2. Asks to help exploring beyond themself" at bounding box center [389, 196] width 11 height 8
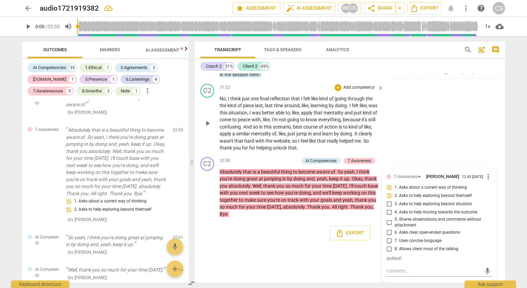
click at [409, 149] on div "C2 play_arrow pause 31:22 + Add competency keyboard_arrow_right No , I think ju…" at bounding box center [350, 117] width 310 height 73
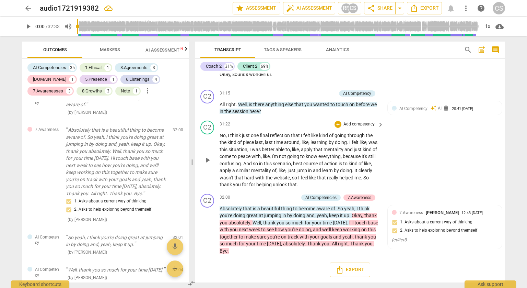
scroll to position [3256, 0]
click at [313, 96] on p "Add competency" at bounding box center [320, 93] width 33 height 6
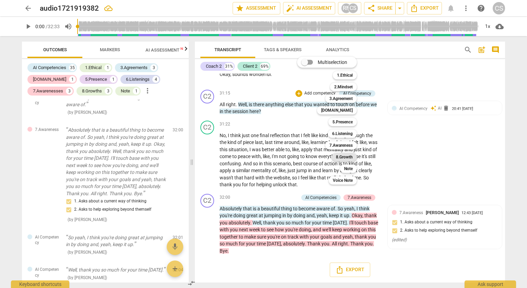
click at [350, 158] on b "8.Growth" at bounding box center [344, 157] width 17 height 8
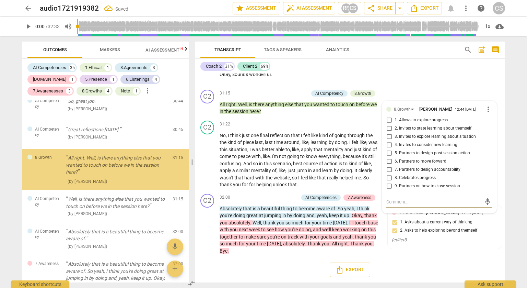
scroll to position [2849, 0]
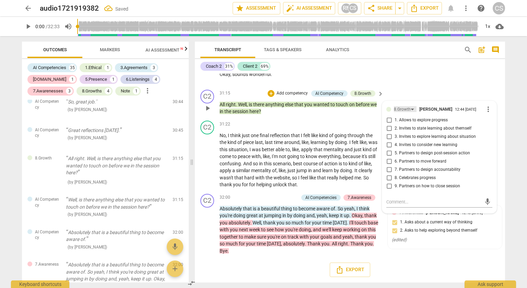
click at [403, 113] on div "8.Growth" at bounding box center [402, 109] width 17 height 7
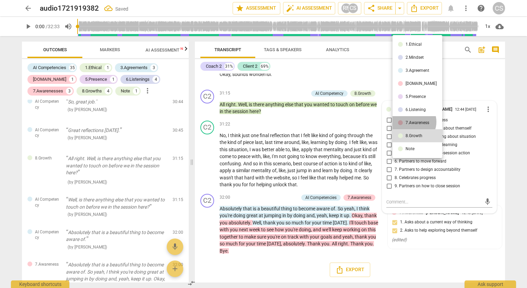
click at [412, 122] on div "7.Awareness" at bounding box center [418, 122] width 24 height 4
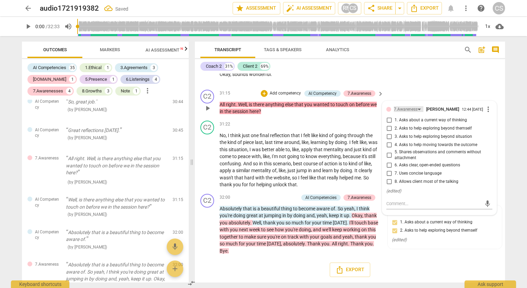
click at [408, 113] on div "7.Awareness" at bounding box center [406, 109] width 24 height 7
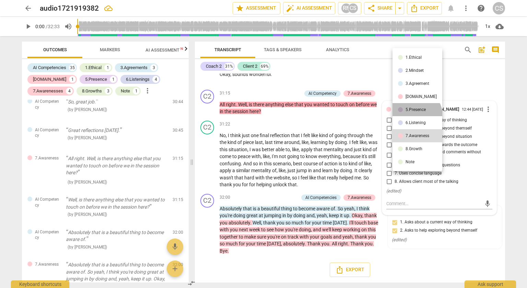
click at [416, 115] on li "5.Presence" at bounding box center [418, 109] width 50 height 13
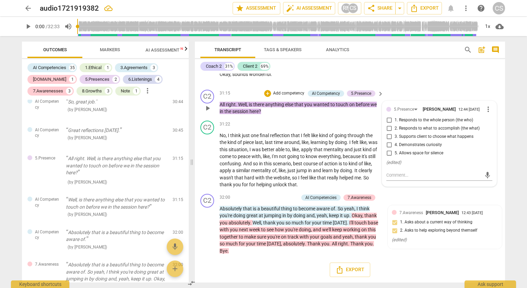
click at [387, 157] on input "5. Allows space for silence" at bounding box center [389, 153] width 11 height 8
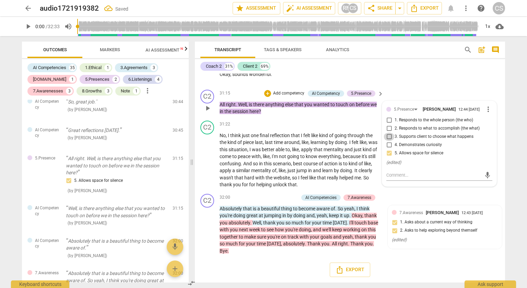
click at [390, 141] on input "3. Supports client to choose what happens" at bounding box center [389, 136] width 11 height 8
click at [409, 113] on div "5.Presence" at bounding box center [404, 109] width 20 height 7
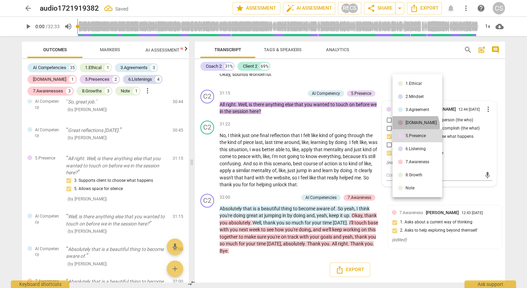
click at [415, 126] on li "[DOMAIN_NAME]" at bounding box center [418, 122] width 50 height 13
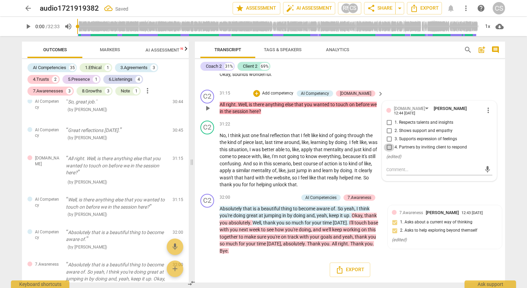
click at [388, 151] on input "4. Partners by inviting client to respond" at bounding box center [389, 147] width 11 height 8
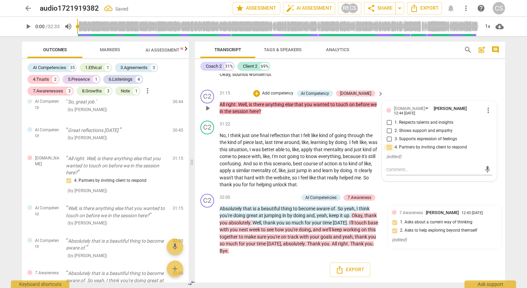
click at [386, 151] on input "4. Partners by inviting client to respond" at bounding box center [389, 147] width 11 height 8
click at [389, 151] on input "4. Partners by inviting client to respond" at bounding box center [389, 147] width 11 height 8
click at [422, 87] on div "C2 play_arrow pause 31:12 + Add competency keyboard_arrow_right Okay , sounds w…" at bounding box center [350, 72] width 310 height 30
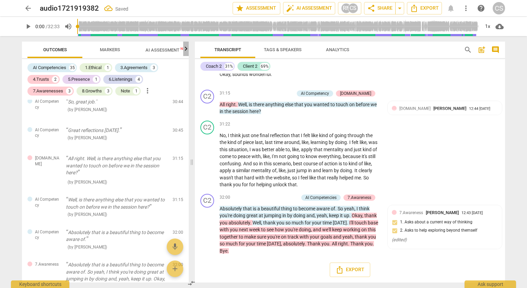
click at [186, 50] on icon "button" at bounding box center [186, 49] width 2 height 4
click at [163, 50] on span "Scores" at bounding box center [156, 49] width 16 height 5
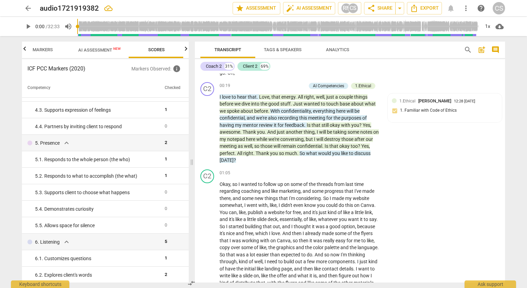
scroll to position [0, 0]
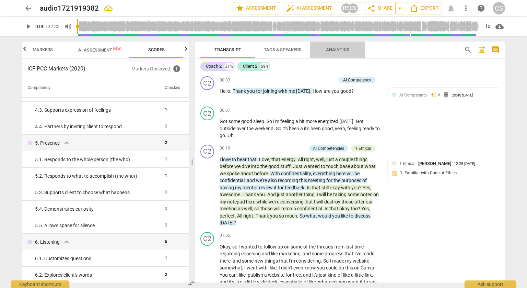
click at [344, 53] on span "Analytics" at bounding box center [338, 49] width 40 height 9
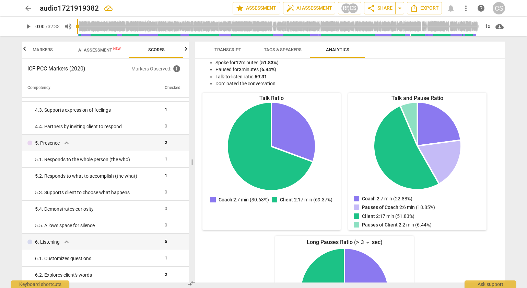
scroll to position [48, 0]
click at [446, 160] on icon "Pauses of Coach 2: 6 min (18.85%)" at bounding box center [440, 161] width 44 height 44
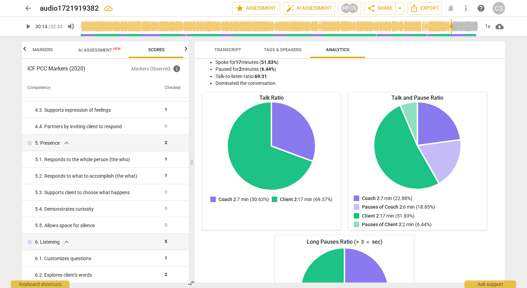
click at [451, 34] on input "range" at bounding box center [280, 26] width 400 height 22
click at [424, 150] on icon "Pauses of Coach 2: 6 min (18.85%)" at bounding box center [440, 161] width 44 height 44
click at [235, 51] on span "Transcript" at bounding box center [228, 49] width 27 height 5
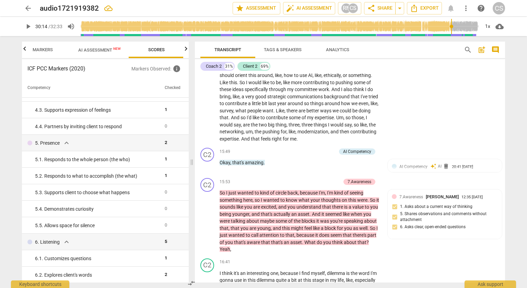
scroll to position [1534, 0]
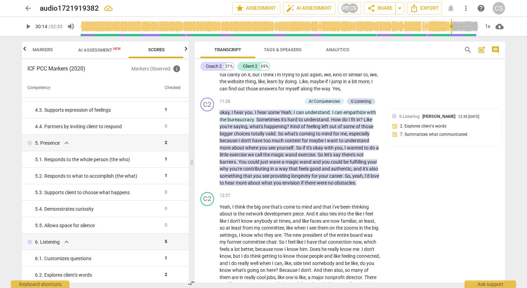
scroll to position [1198, 0]
click at [286, 104] on p "Add competency" at bounding box center [285, 101] width 33 height 6
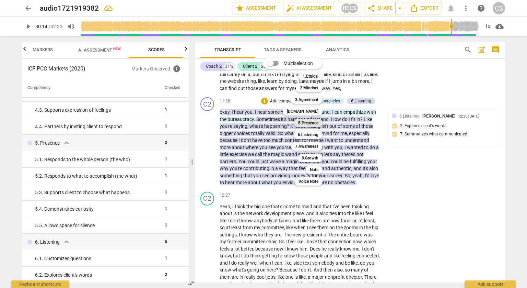
click at [318, 123] on b "5.Presence" at bounding box center [308, 123] width 20 height 8
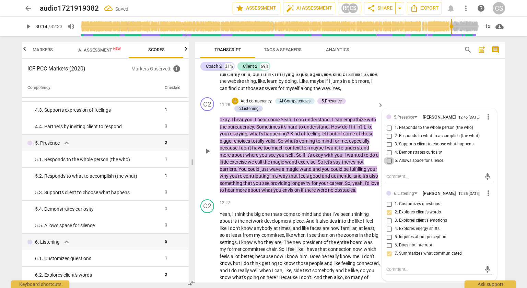
click at [387, 165] on input "5. Allows space for silence" at bounding box center [389, 161] width 11 height 8
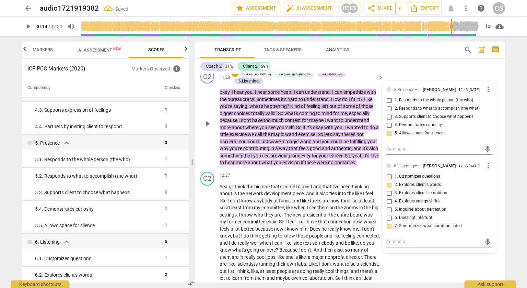
scroll to position [1241, 0]
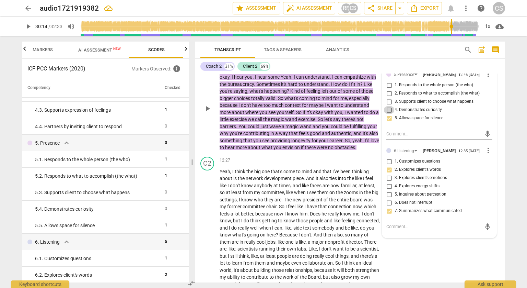
click at [389, 114] on input "4. Demonstrates curiosity" at bounding box center [389, 110] width 11 height 8
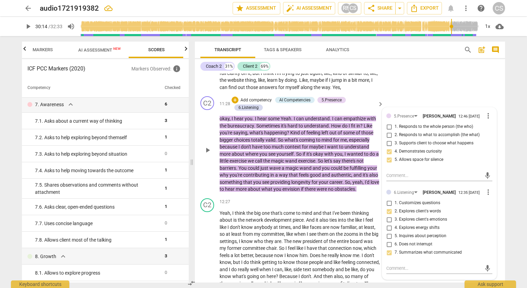
scroll to position [1200, 0]
click at [259, 103] on p "Add competency" at bounding box center [256, 100] width 33 height 6
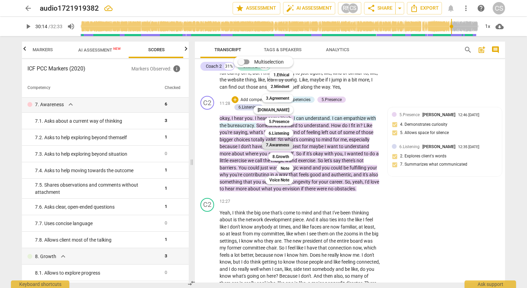
click at [285, 146] on b "7.Awareness" at bounding box center [277, 145] width 23 height 8
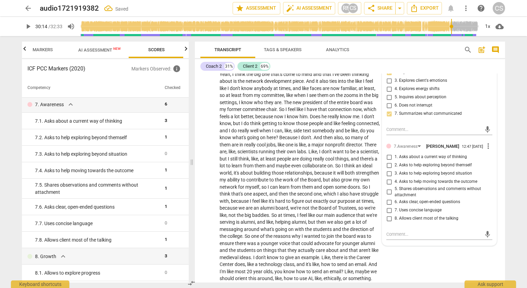
scroll to position [1338, 0]
click at [387, 177] on input "3. Asks to help exploring beyond situation" at bounding box center [389, 173] width 11 height 8
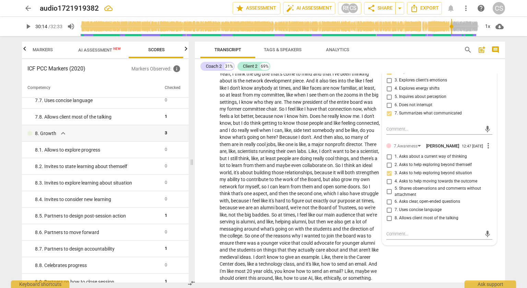
scroll to position [593, 0]
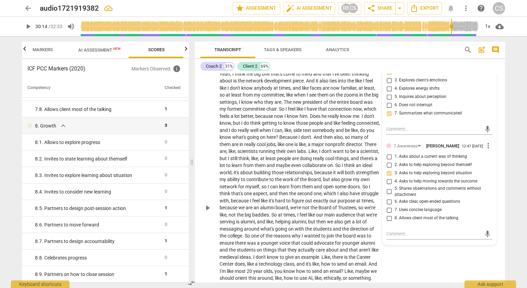
click at [211, 188] on div "play_arrow pause" at bounding box center [211, 208] width 18 height 270
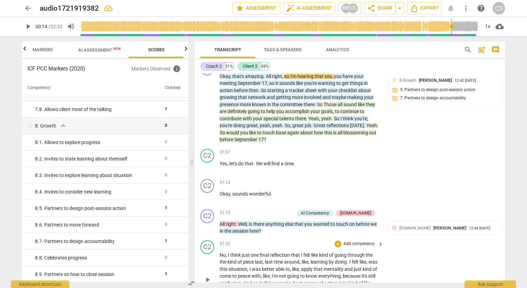
scroll to position [3108, 0]
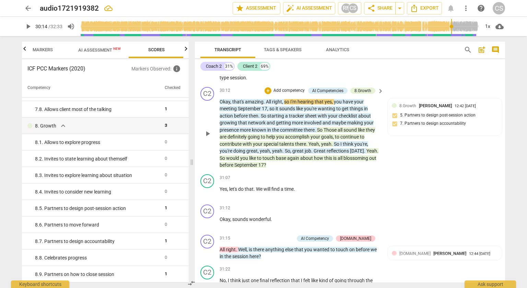
click at [299, 94] on p "Add competency" at bounding box center [289, 91] width 33 height 6
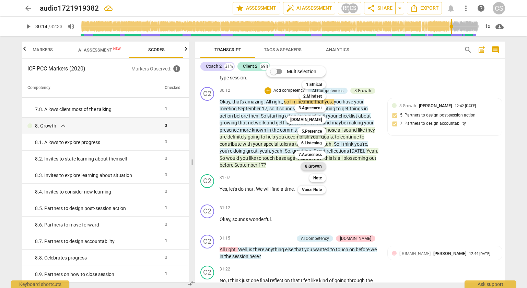
click at [317, 169] on b "8.Growth" at bounding box center [313, 166] width 17 height 8
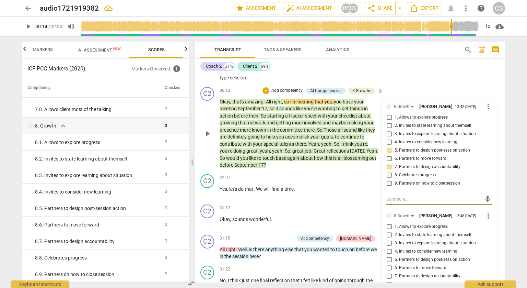
click at [272, 94] on p "Add competency" at bounding box center [287, 91] width 33 height 6
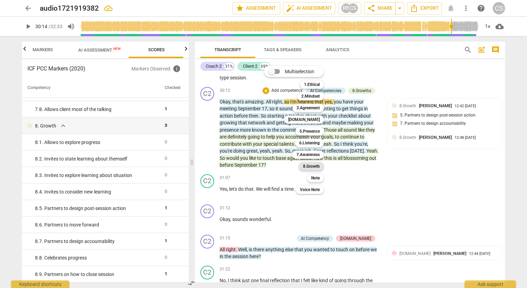
click at [313, 166] on b "8.Growth" at bounding box center [311, 166] width 17 height 8
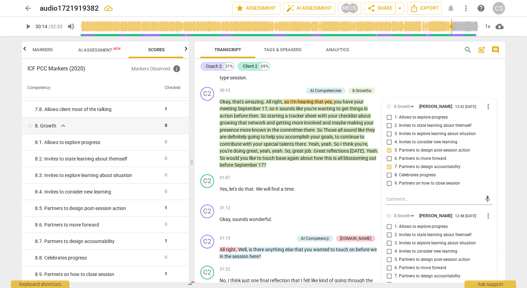
click at [455, 84] on div "C2 play_arrow pause 28:46 + Add competency keyboard_arrow_right Yeah , so I thi…" at bounding box center [350, 12] width 310 height 143
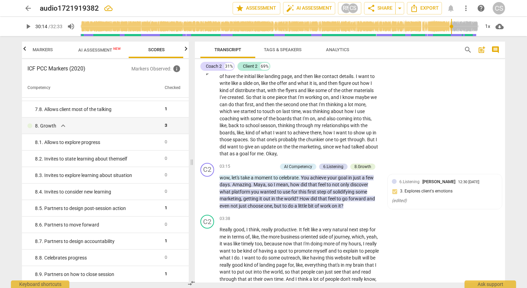
scroll to position [255, 0]
click at [258, 166] on p "Add competency" at bounding box center [261, 166] width 33 height 6
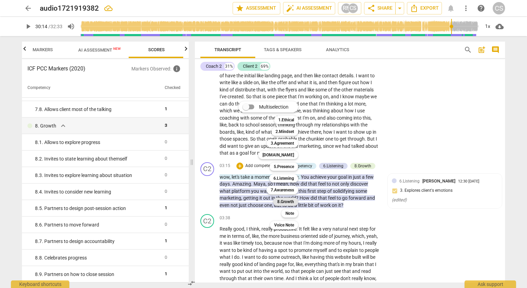
click at [287, 204] on b "8.Growth" at bounding box center [285, 201] width 17 height 8
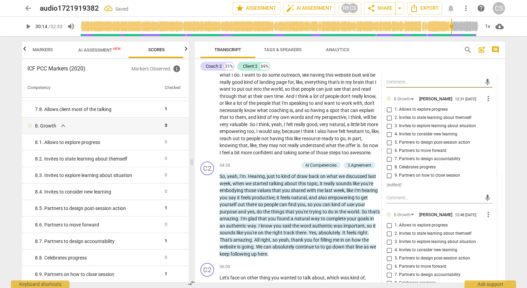
scroll to position [406, 0]
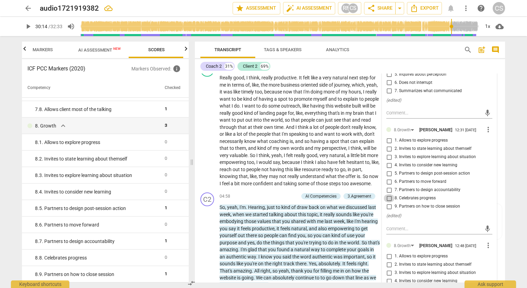
click at [387, 202] on input "8. Celebrates progress" at bounding box center [389, 198] width 11 height 8
click at [199, 183] on div "C2 play_arrow pause 03:38 + Add competency keyboard_arrow_right Really good , I…" at bounding box center [350, 124] width 310 height 129
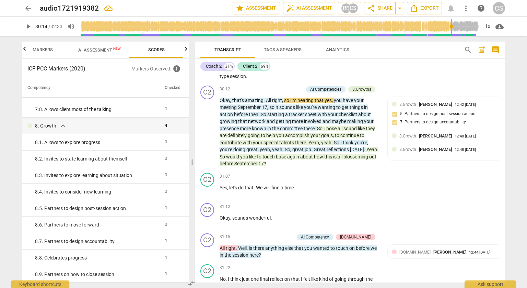
scroll to position [3110, 0]
click at [295, 92] on p "Add competency" at bounding box center [287, 88] width 33 height 6
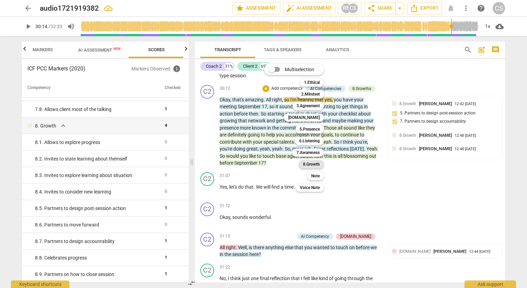
click at [312, 164] on b "8.Growth" at bounding box center [311, 164] width 17 height 8
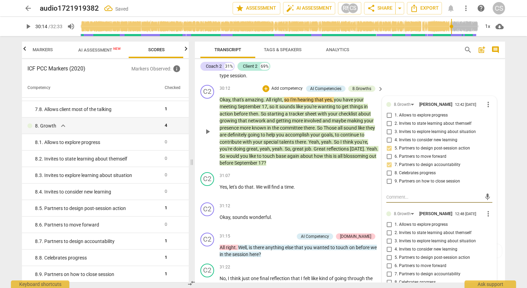
click at [386, 161] on input "6. Partners to move forward" at bounding box center [389, 156] width 11 height 8
click at [453, 77] on div "C2 play_arrow pause 28:46 + Add competency keyboard_arrow_right Yeah , so I thi…" at bounding box center [350, 10] width 310 height 143
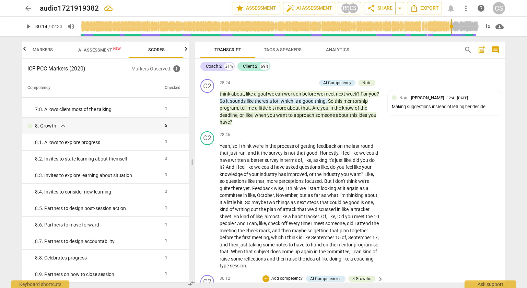
scroll to position [2920, 0]
click at [300, 86] on p "Add competency" at bounding box center [300, 83] width 33 height 6
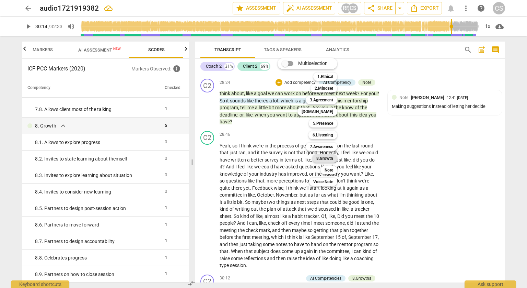
click at [334, 159] on div "8.Growth" at bounding box center [324, 158] width 25 height 8
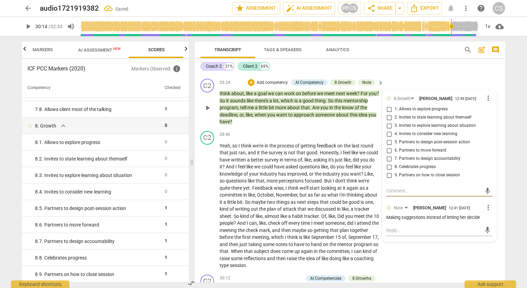
click at [387, 130] on input "3. Invites to explore learning about situation" at bounding box center [389, 126] width 11 height 8
click at [414, 76] on div "C2 play_arrow pause 28:18 + Add competency keyboard_arrow_right So would you li…" at bounding box center [350, 61] width 310 height 30
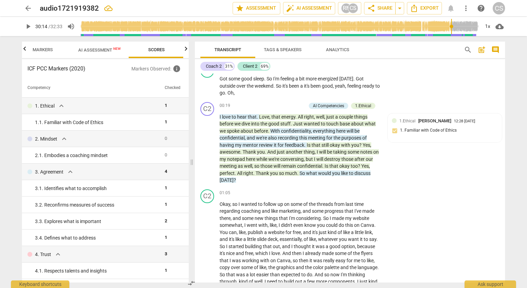
scroll to position [0, 0]
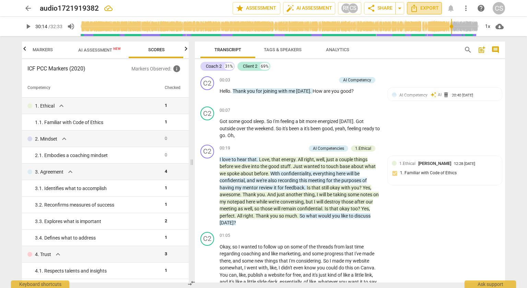
click at [437, 10] on span "Export" at bounding box center [424, 8] width 29 height 8
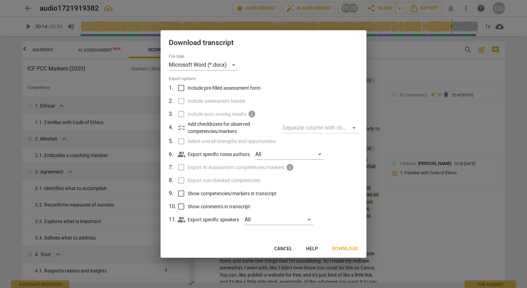
click at [372, 243] on div at bounding box center [263, 144] width 527 height 288
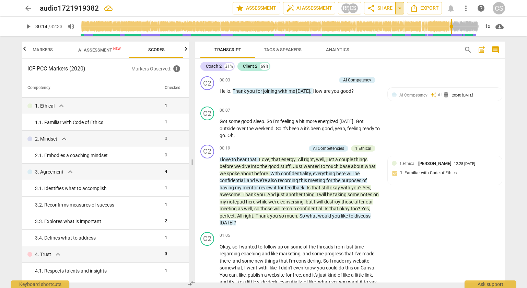
click at [402, 11] on span "arrow_drop_down" at bounding box center [400, 8] width 8 height 8
click at [382, 9] on span "share Share" at bounding box center [379, 8] width 25 height 8
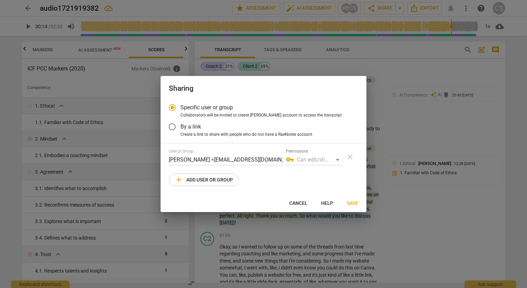
click at [337, 158] on div "vpn_key Can edit/share" at bounding box center [314, 159] width 56 height 11
click at [170, 129] on input "By a link" at bounding box center [172, 126] width 16 height 16
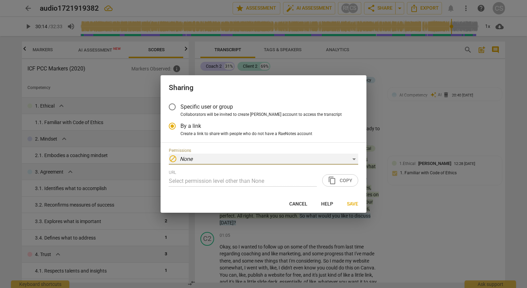
click at [210, 163] on div "block None" at bounding box center [263, 158] width 189 height 11
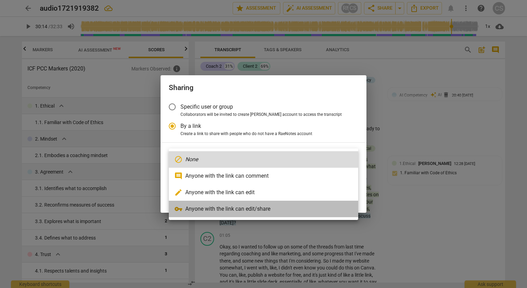
click at [212, 206] on li "vpn_key Anyone with the link can edit/share" at bounding box center [263, 208] width 189 height 16
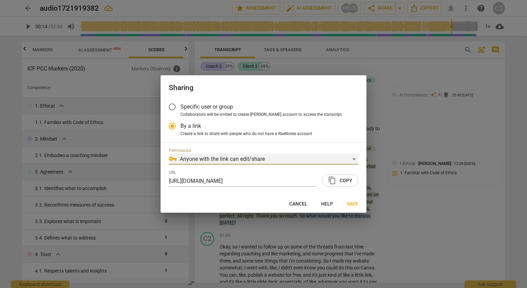
click at [233, 156] on div "vpn_key Anyone with the link can edit/share" at bounding box center [263, 158] width 189 height 11
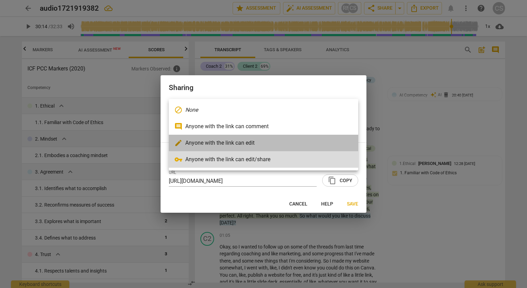
click at [232, 148] on li "edit Anyone with the link can edit" at bounding box center [263, 143] width 189 height 16
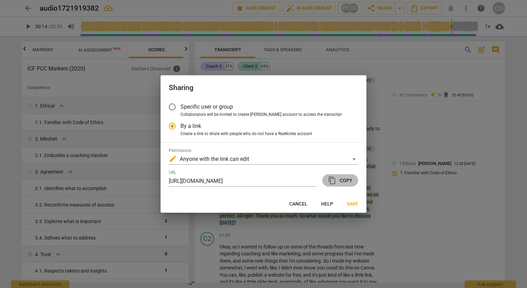
click at [338, 182] on span "content_copy Copy" at bounding box center [340, 180] width 24 height 8
click at [354, 199] on button "Save" at bounding box center [353, 203] width 22 height 12
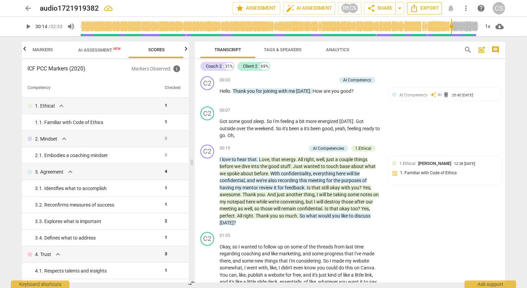
click at [434, 7] on span "Export" at bounding box center [424, 8] width 29 height 8
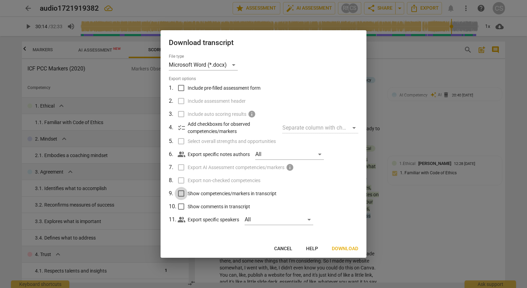
click at [184, 195] on input "Show competencies/markers in transcript" at bounding box center [181, 193] width 13 height 13
click at [181, 206] on input "Show comments in transcript" at bounding box center [181, 206] width 13 height 13
click at [263, 215] on div "All" at bounding box center [279, 219] width 69 height 11
click at [256, 218] on input "checkbox" at bounding box center [256, 219] width 16 height 16
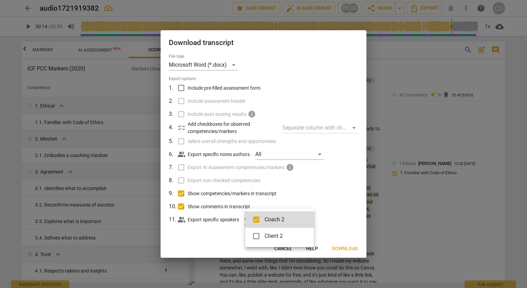
click at [255, 236] on input "checkbox" at bounding box center [256, 236] width 16 height 16
click at [180, 90] on div at bounding box center [263, 144] width 527 height 288
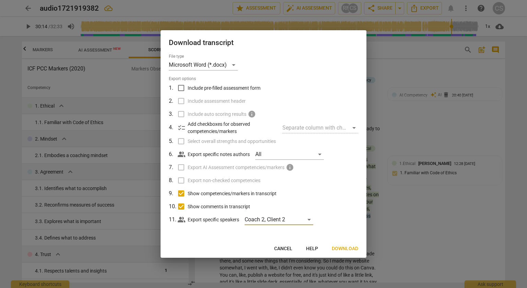
click at [180, 90] on input "Include pre-filled assessment form" at bounding box center [181, 87] width 13 height 13
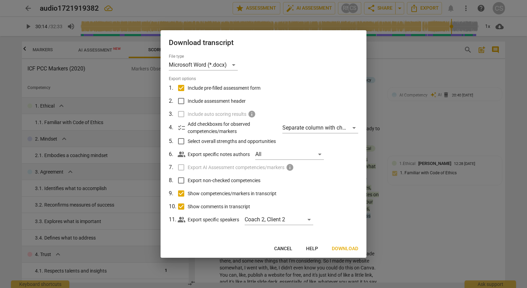
click at [178, 87] on input "Include pre-filled assessment form" at bounding box center [181, 87] width 13 height 13
click at [342, 247] on span "Download" at bounding box center [345, 248] width 26 height 7
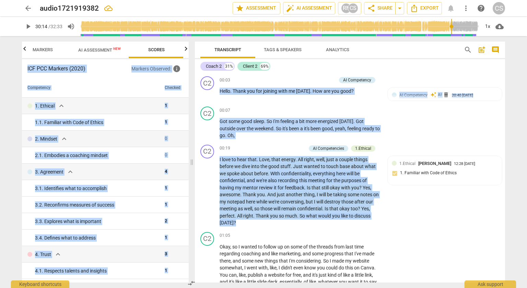
drag, startPoint x: 342, startPoint y: 247, endPoint x: 437, endPoint y: 30, distance: 237.2
click at [437, 30] on div "arrow_back audio1721919382 edit star Assessment auto_fix_high AI Assessment RN …" at bounding box center [263, 144] width 527 height 288
click at [417, 71] on div "Coach 2 31% Client 2 69%" at bounding box center [349, 66] width 299 height 12
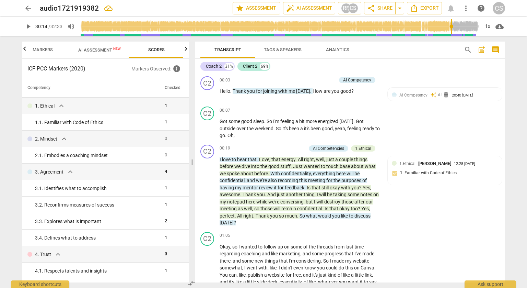
click at [30, 6] on span "arrow_back" at bounding box center [28, 8] width 8 height 8
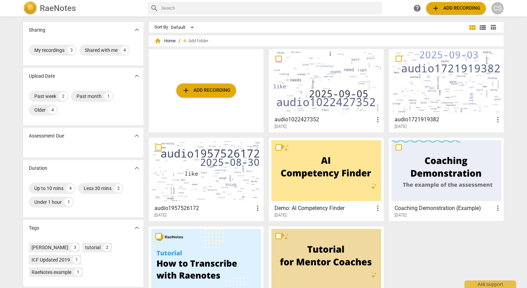
click at [298, 84] on div at bounding box center [327, 81] width 110 height 61
